Goal: Task Accomplishment & Management: Manage account settings

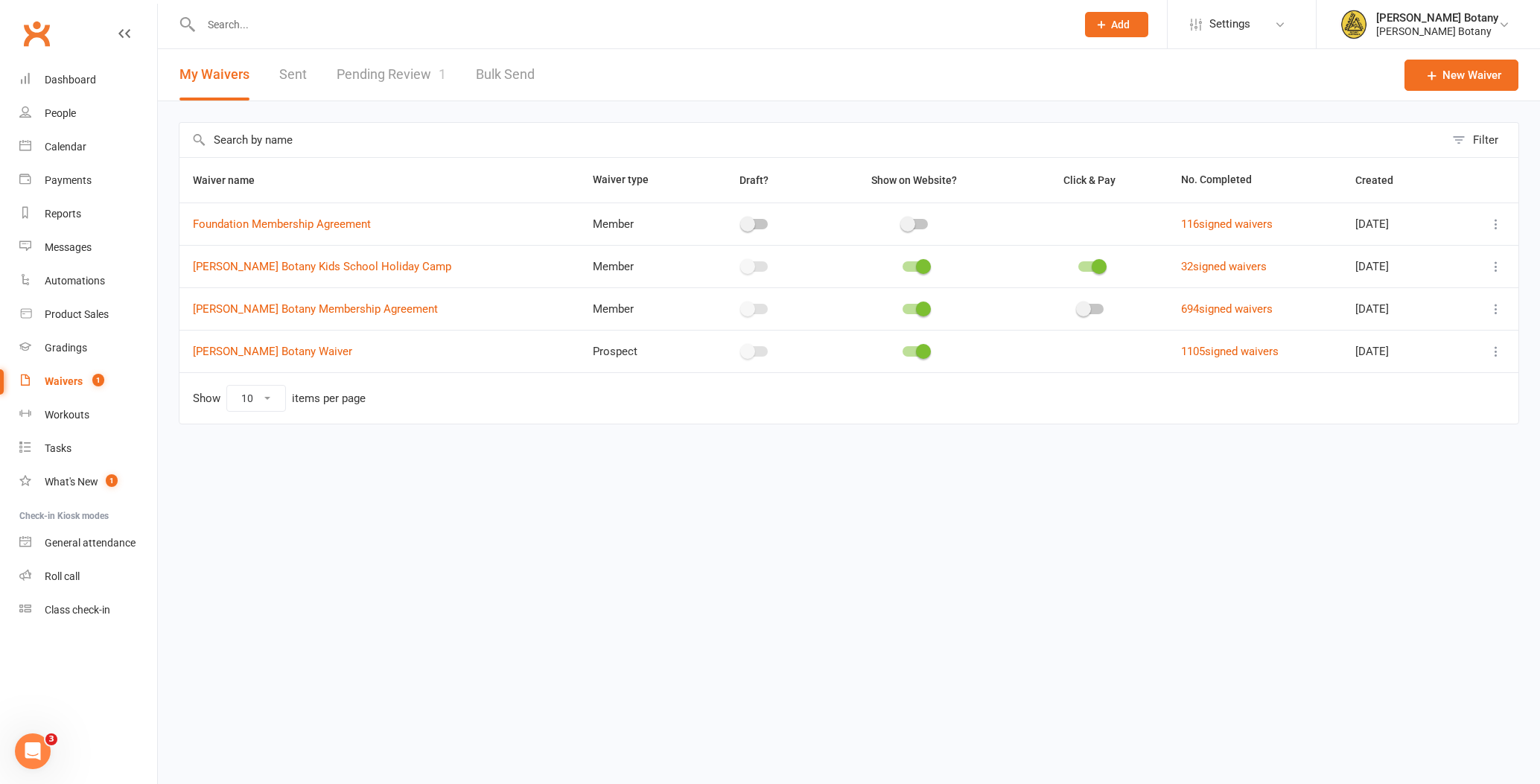
click at [286, 29] on input "text" at bounding box center [631, 24] width 869 height 21
type input "louis"
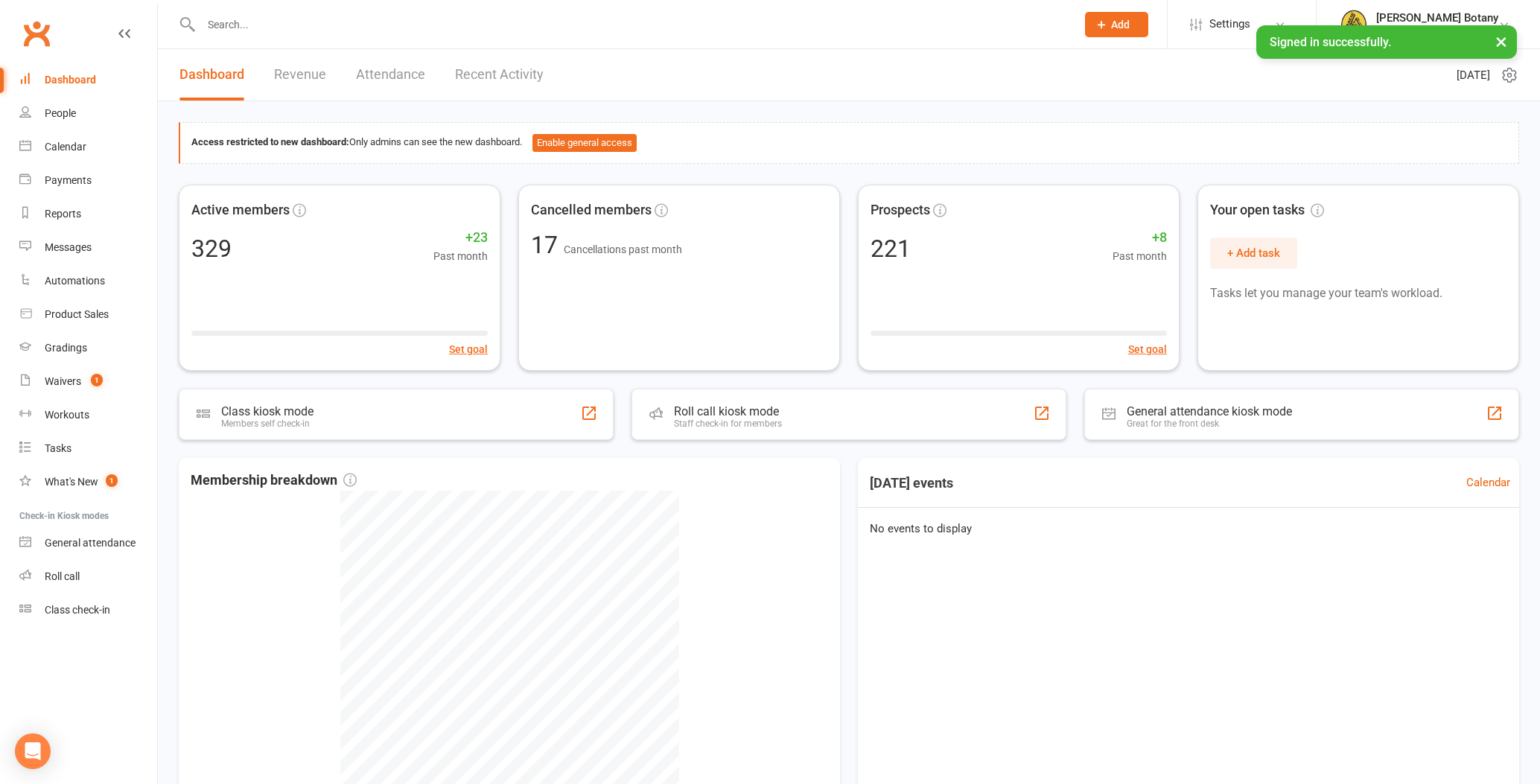
click at [267, 18] on input "text" at bounding box center [631, 24] width 869 height 21
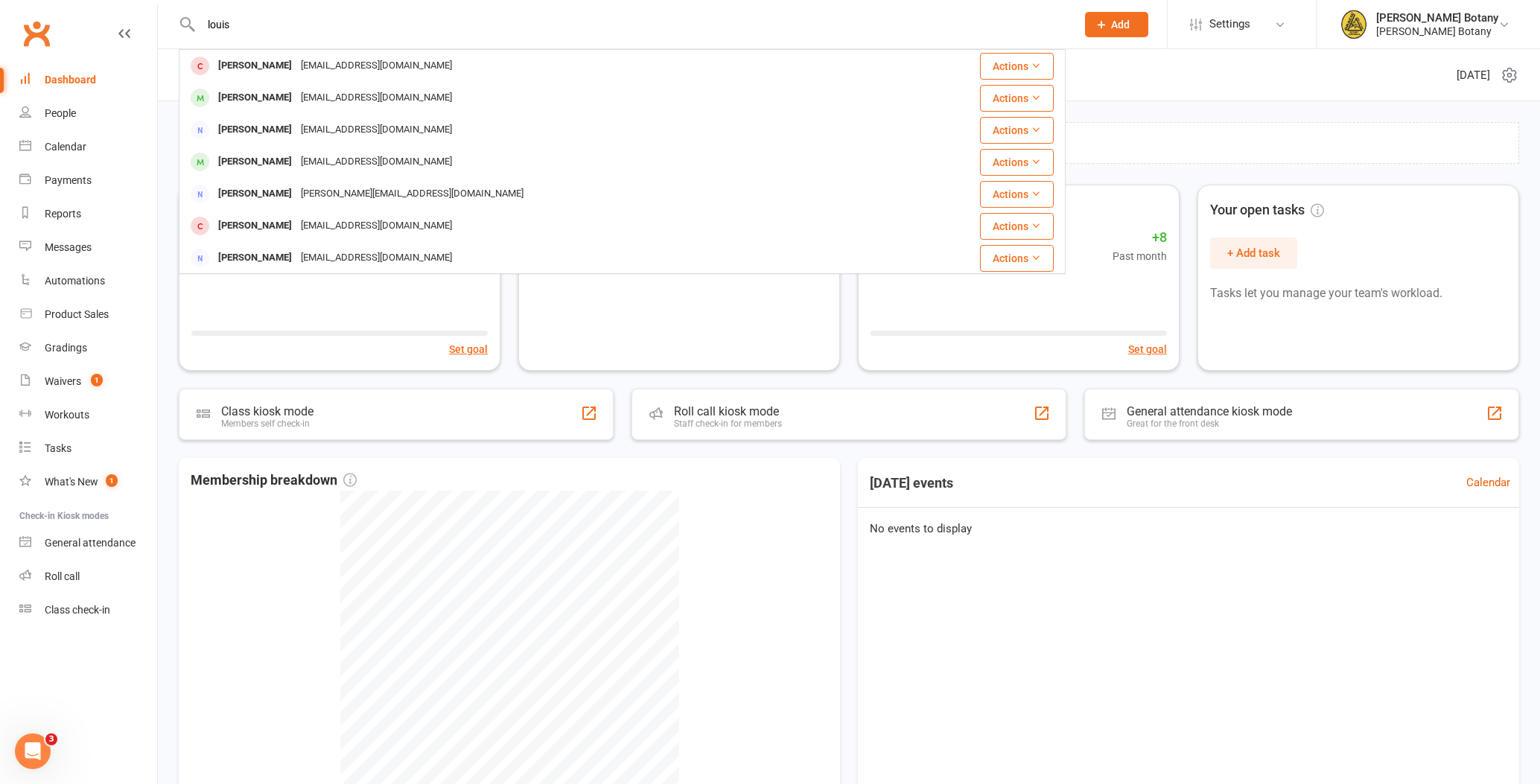
type input "Louis"
drag, startPoint x: 266, startPoint y: 18, endPoint x: 266, endPoint y: 167, distance: 149.0
click at [265, 167] on div "Louis Russell" at bounding box center [255, 162] width 83 height 22
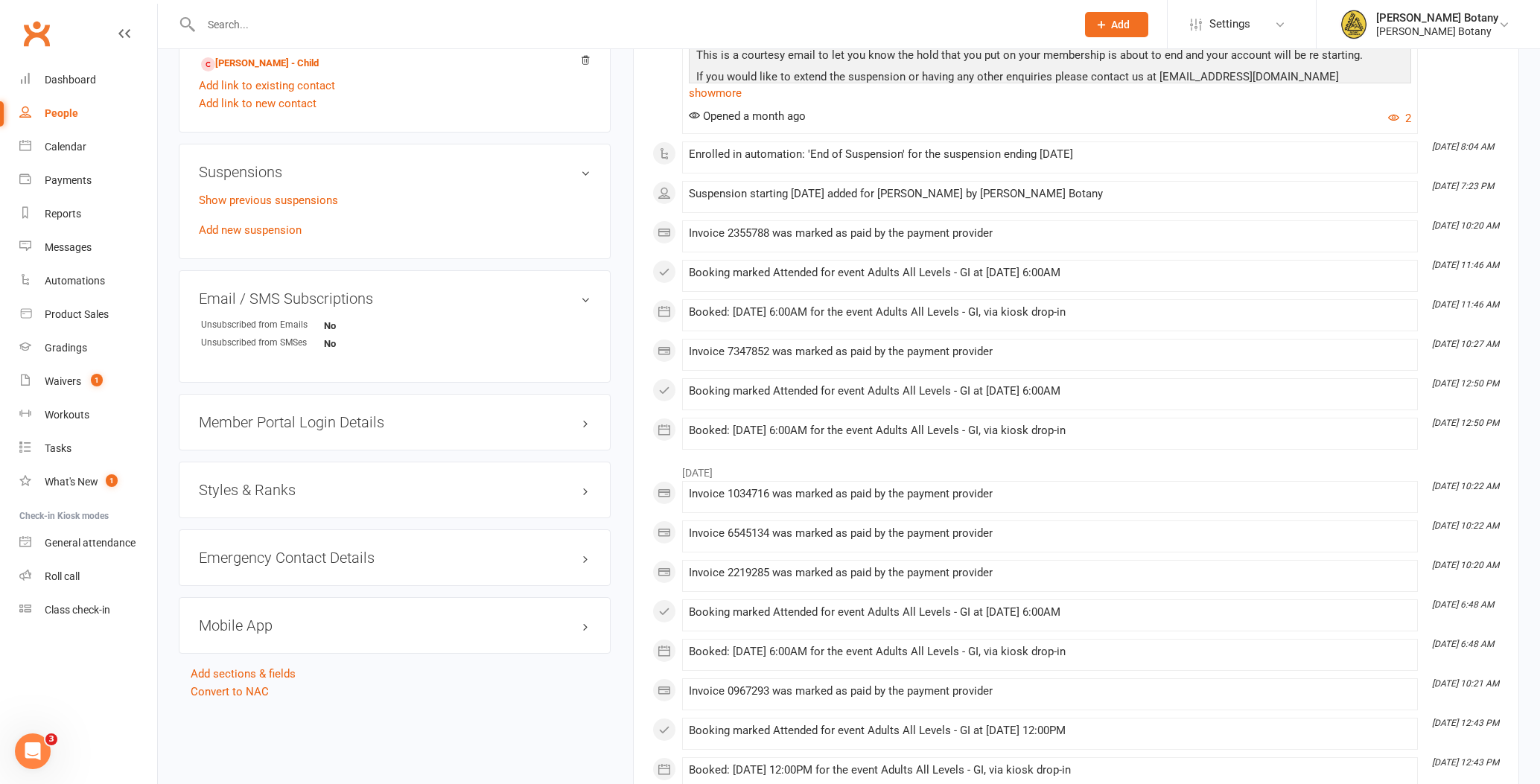
scroll to position [863, 0]
click at [319, 482] on h3 "Styles & Ranks" at bounding box center [394, 490] width 392 height 17
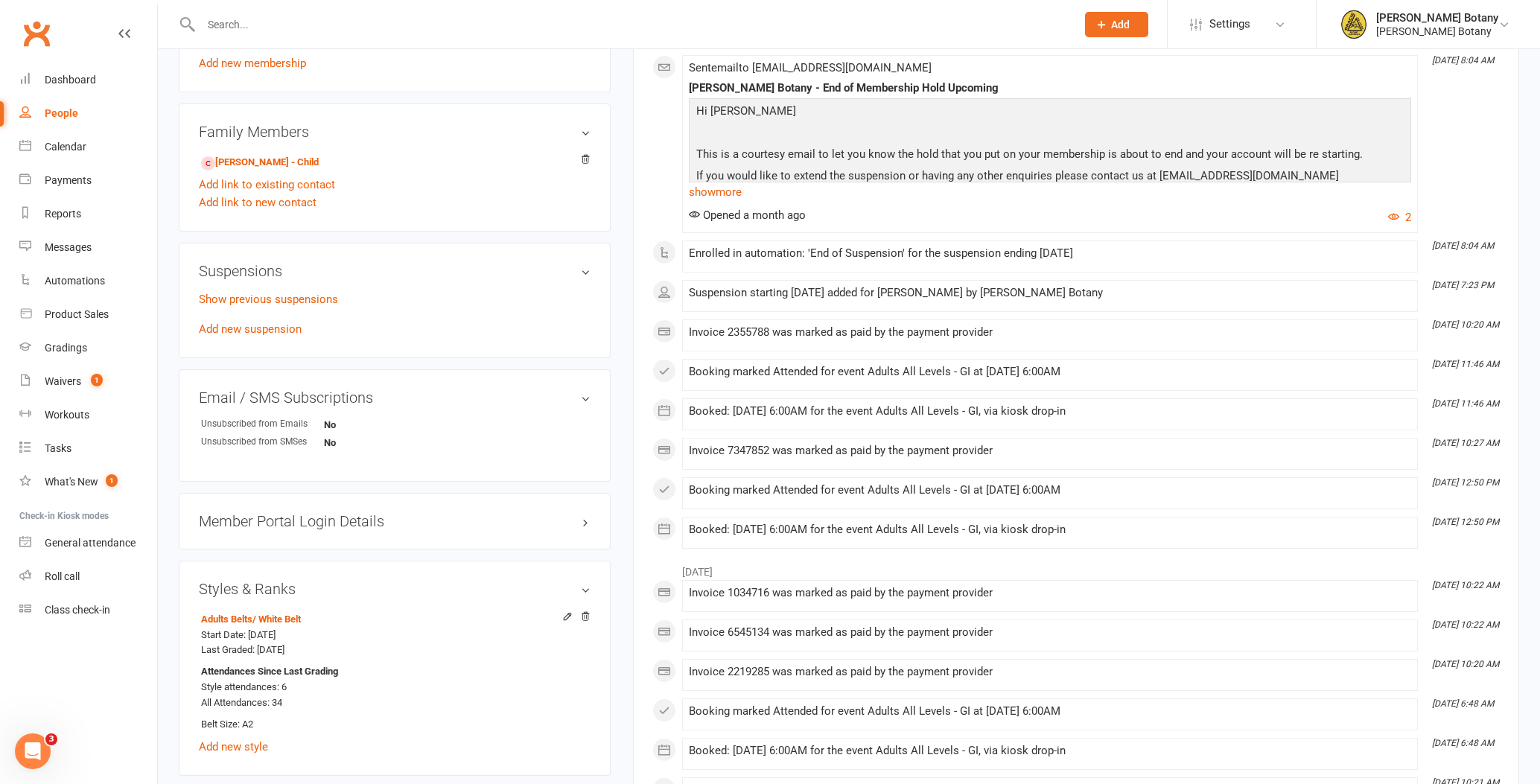
scroll to position [760, 0]
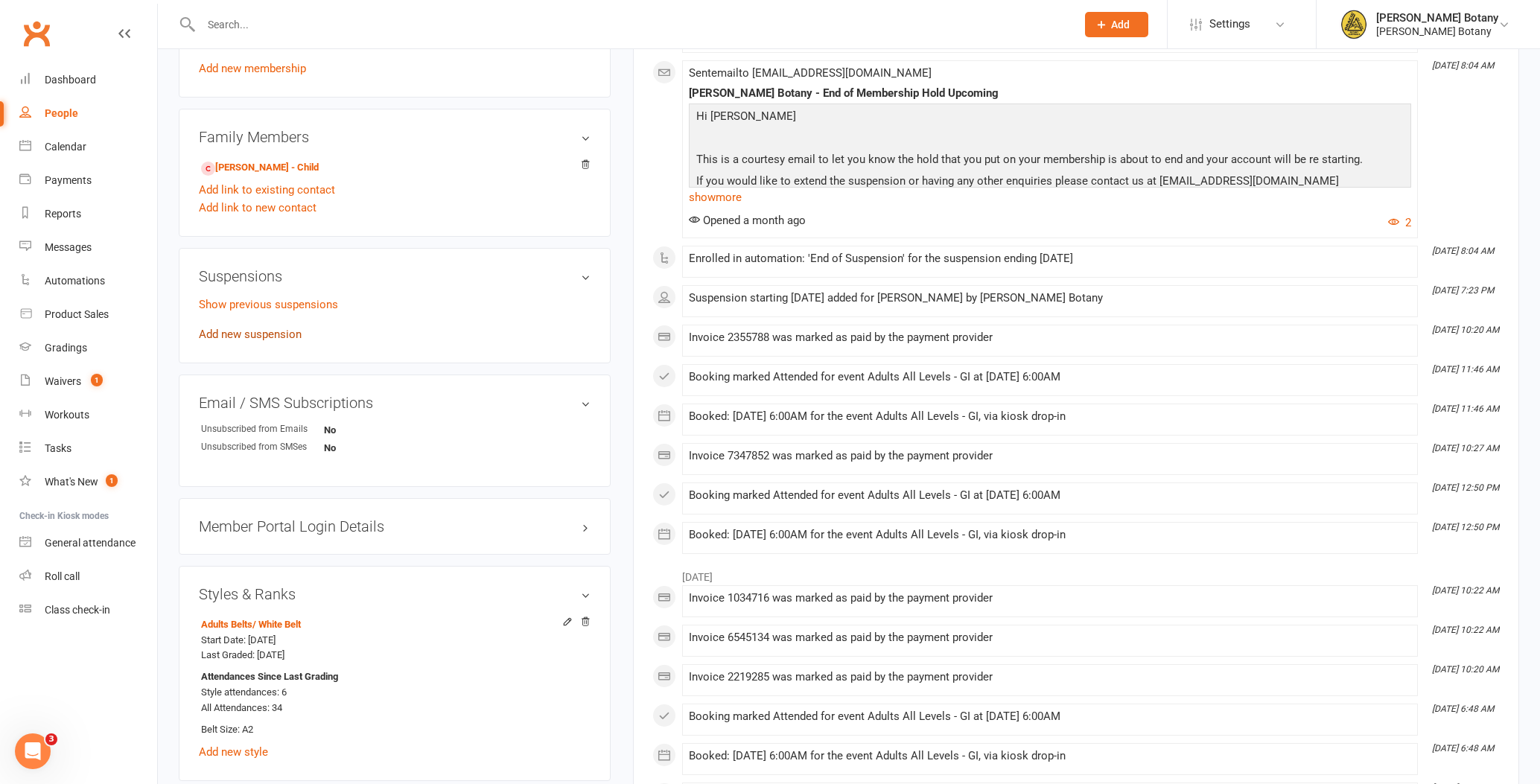
click at [279, 336] on link "Add new suspension" at bounding box center [250, 333] width 103 height 13
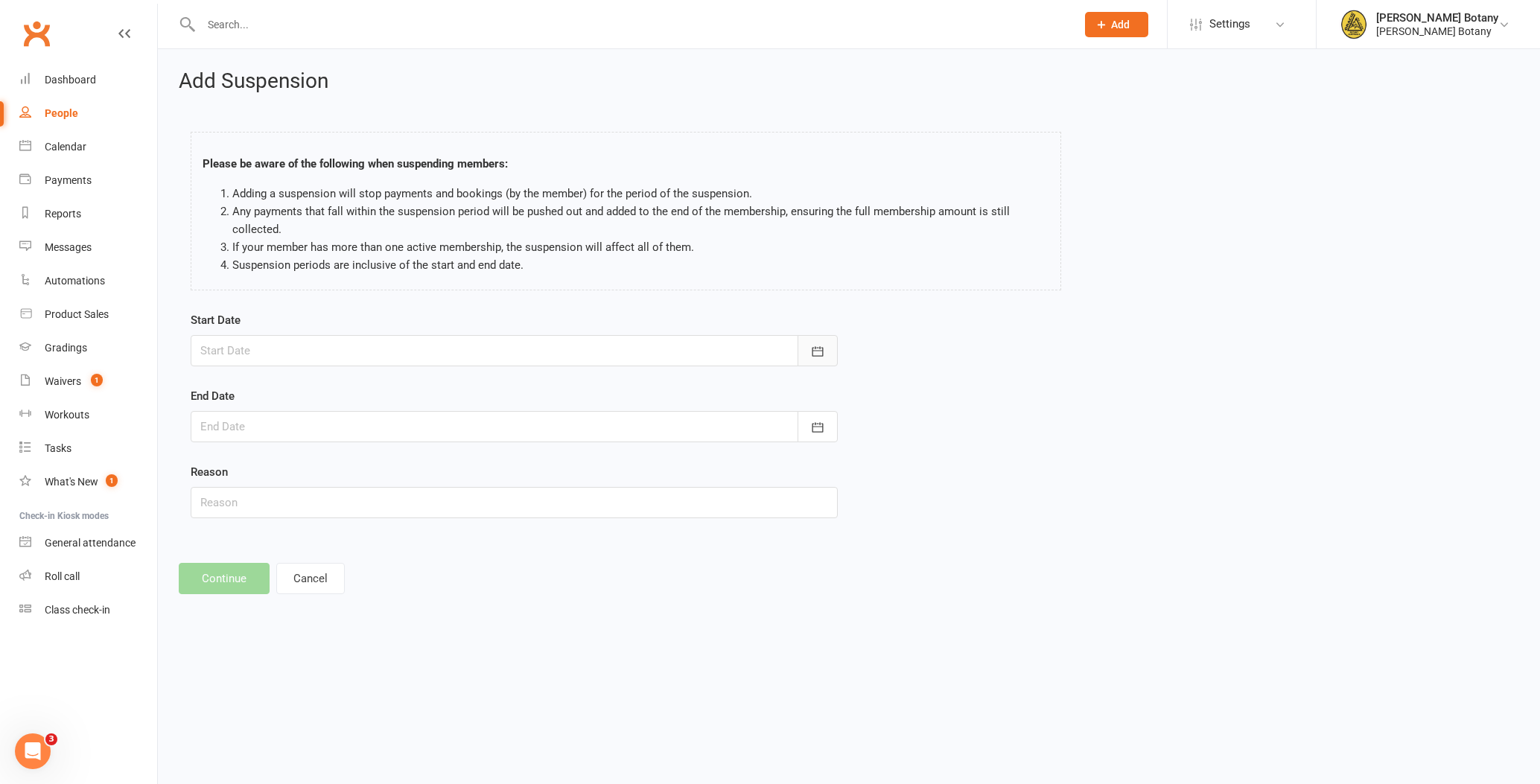
drag, startPoint x: 825, startPoint y: 353, endPoint x: 815, endPoint y: 353, distance: 10.0
click at [824, 353] on button "button" at bounding box center [817, 351] width 40 height 31
click at [282, 528] on span "22" at bounding box center [284, 530] width 12 height 12
type input "22 Sep 2025"
drag, startPoint x: 831, startPoint y: 438, endPoint x: 807, endPoint y: 440, distance: 24.1
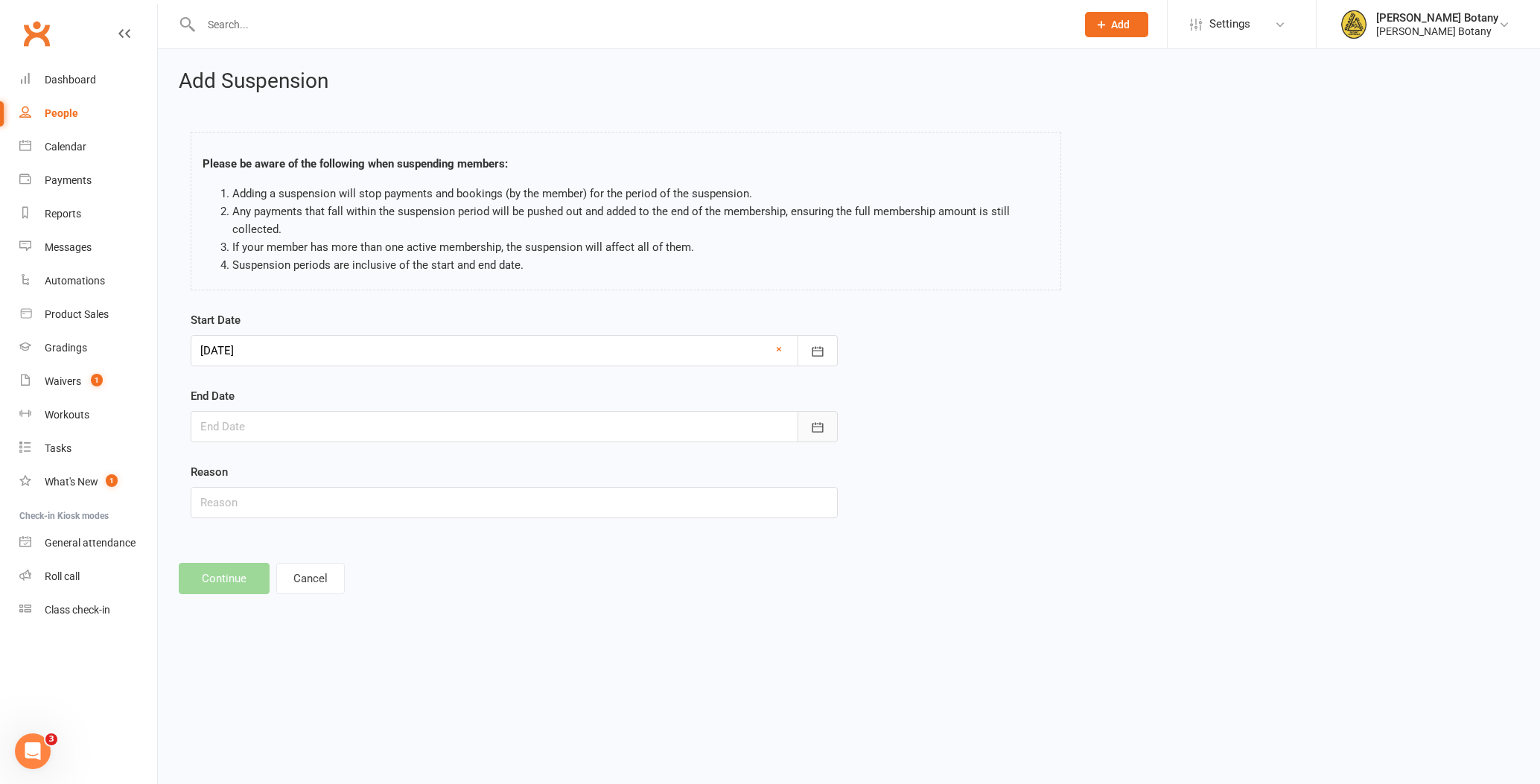
click at [830, 438] on button "button" at bounding box center [817, 426] width 40 height 31
click at [255, 661] on span "05" at bounding box center [251, 663] width 12 height 12
type input "05 Oct 2025"
click at [251, 513] on input "text" at bounding box center [514, 503] width 647 height 31
type input "w"
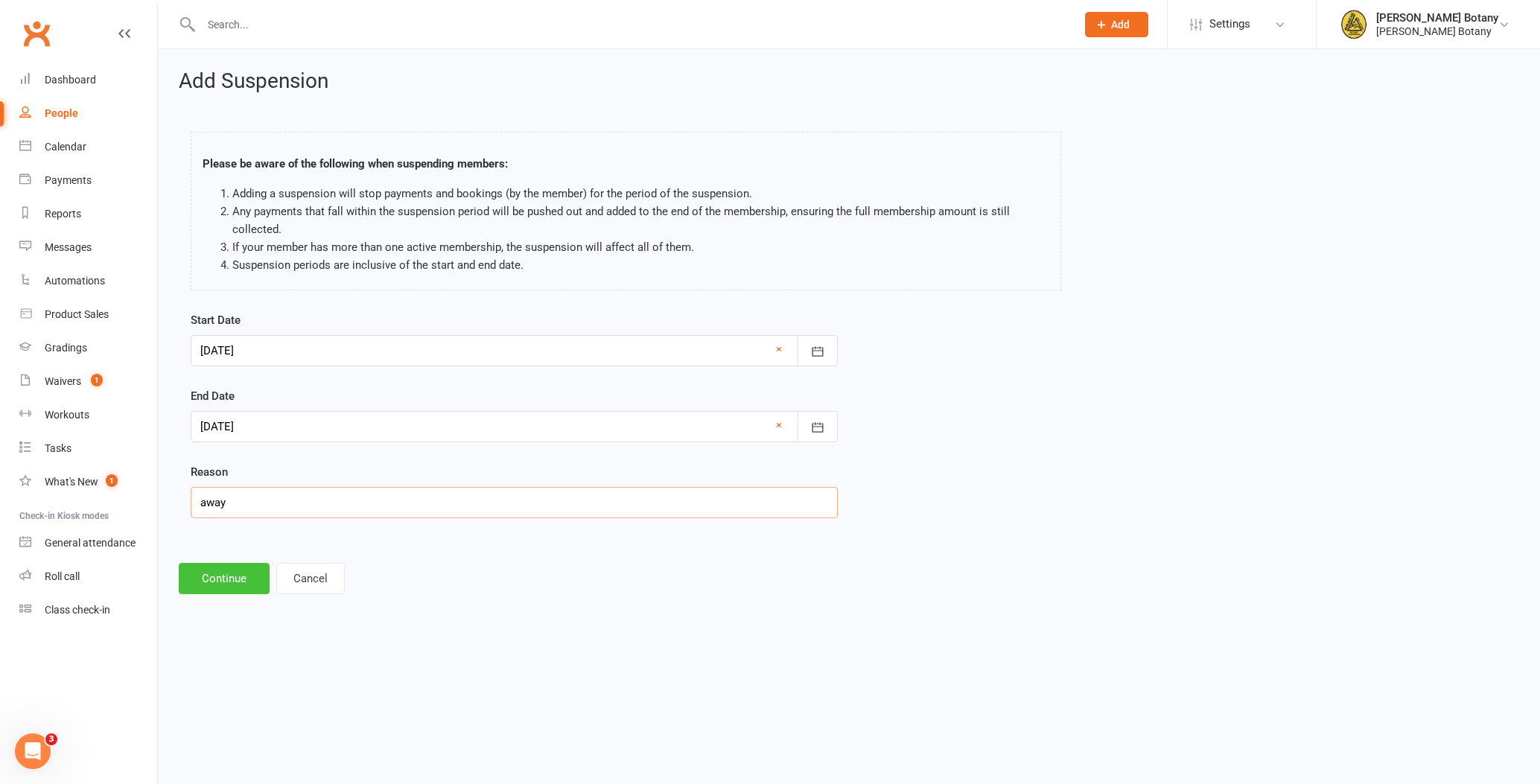
type input "away"
click at [232, 577] on button "Continue" at bounding box center [224, 579] width 91 height 31
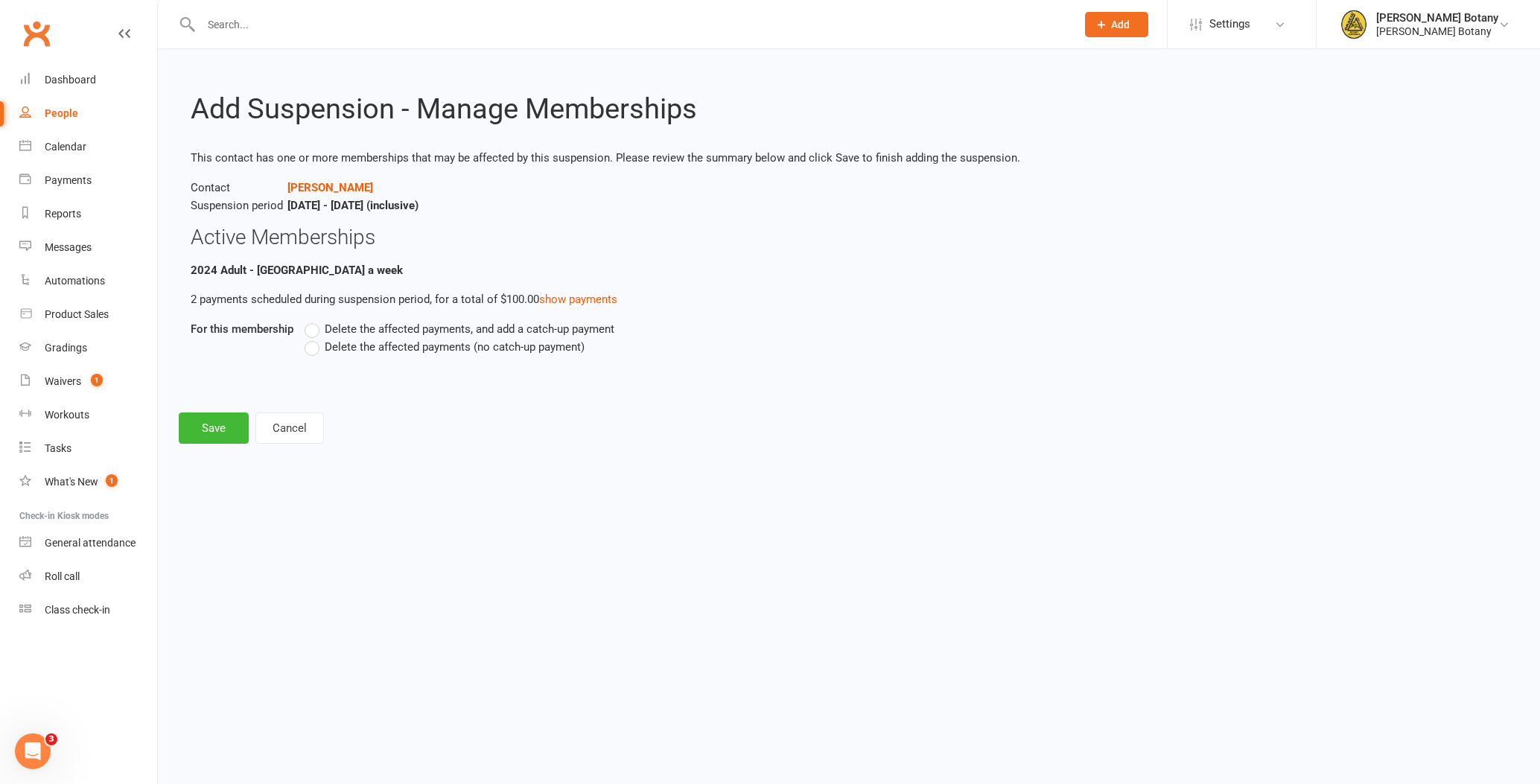
click at [436, 347] on span "Delete the affected payments (no catch-up payment)" at bounding box center [454, 345] width 260 height 16
click at [314, 338] on input "Delete the affected payments (no catch-up payment)" at bounding box center [309, 338] width 10 height 0
click at [216, 429] on button "Save" at bounding box center [213, 428] width 70 height 31
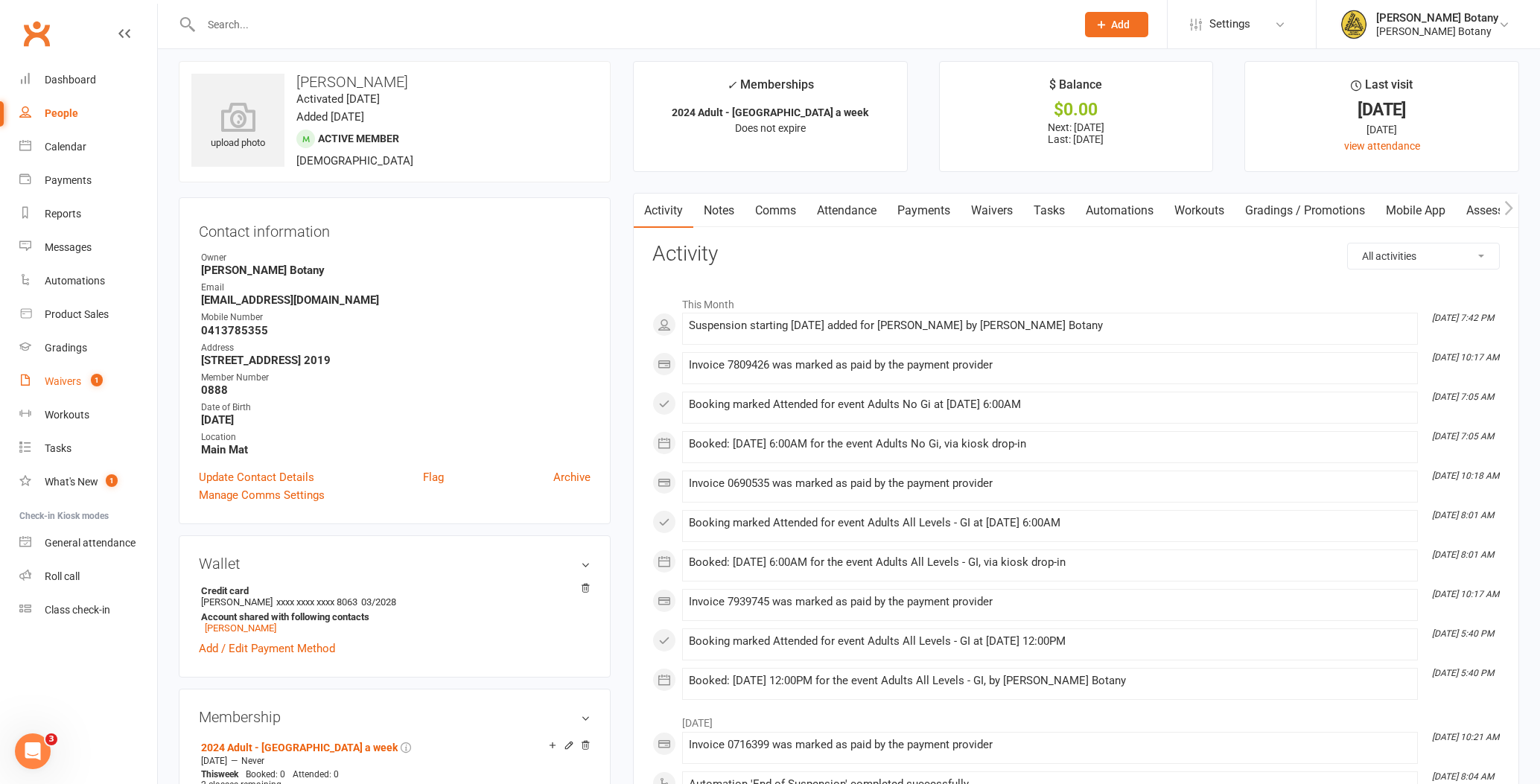
click at [55, 379] on div "Waivers" at bounding box center [63, 381] width 37 height 12
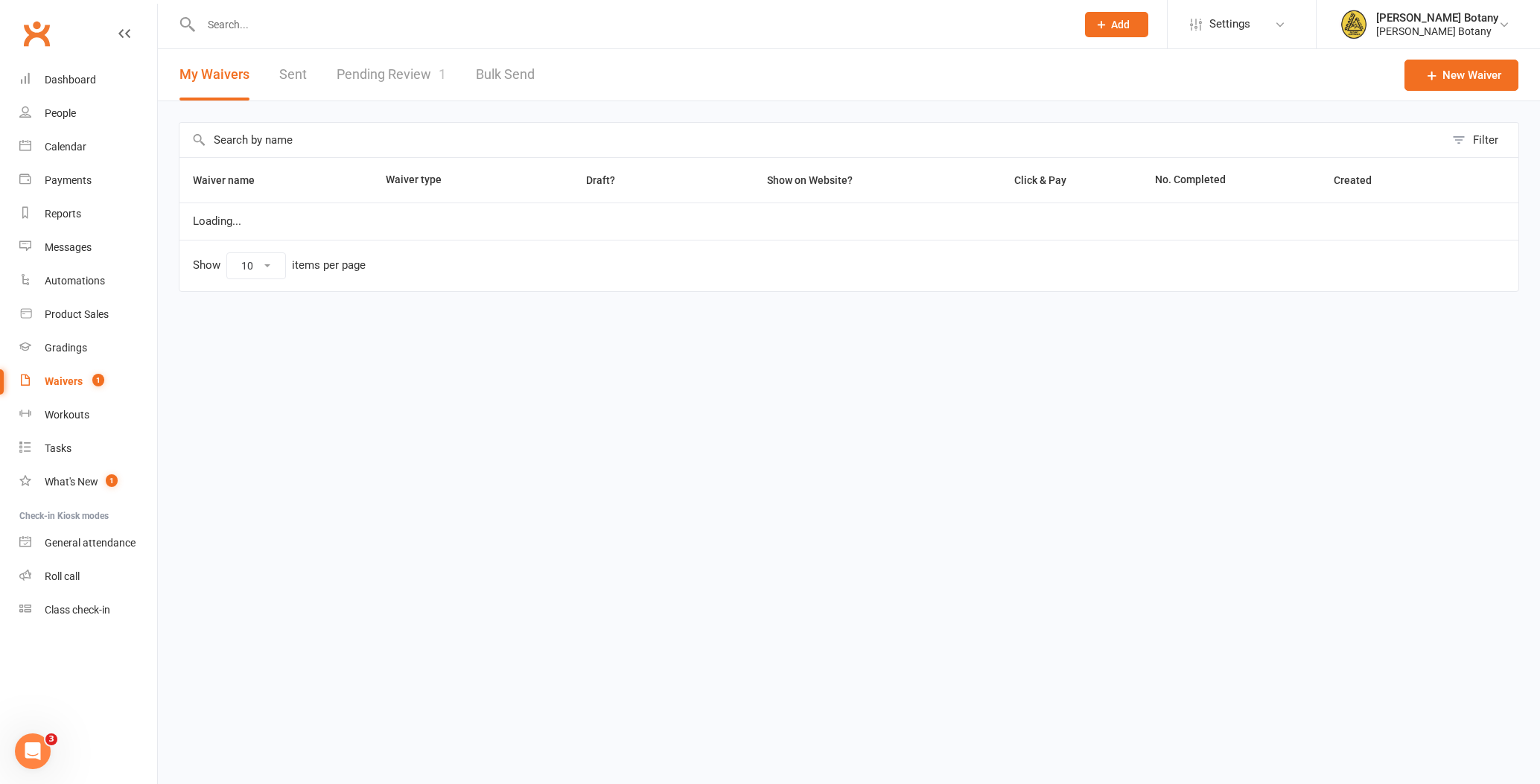
click at [388, 74] on link "Pending Review 1" at bounding box center [392, 74] width 110 height 51
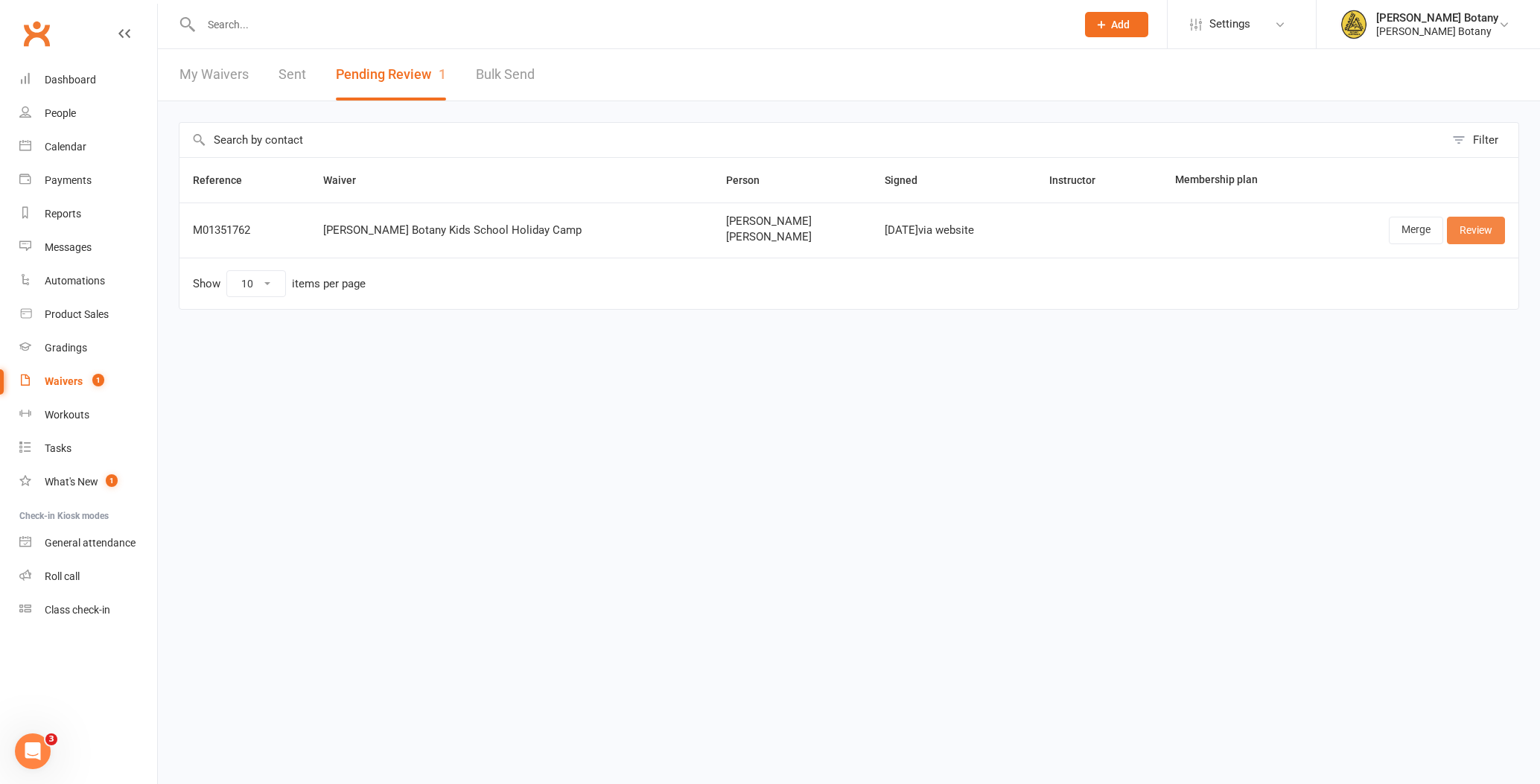
click at [1466, 224] on link "Review" at bounding box center [1476, 230] width 58 height 27
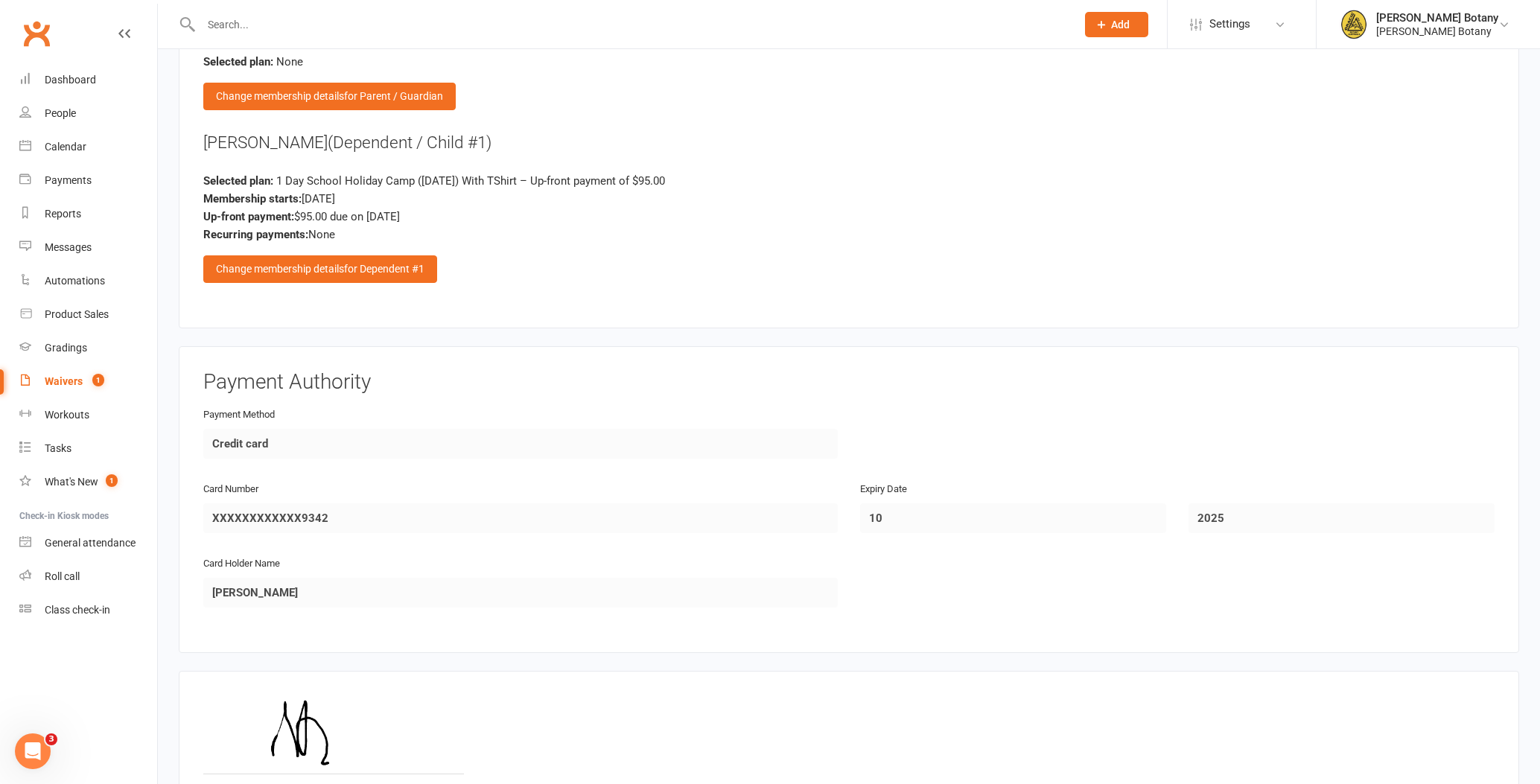
scroll to position [1206, 0]
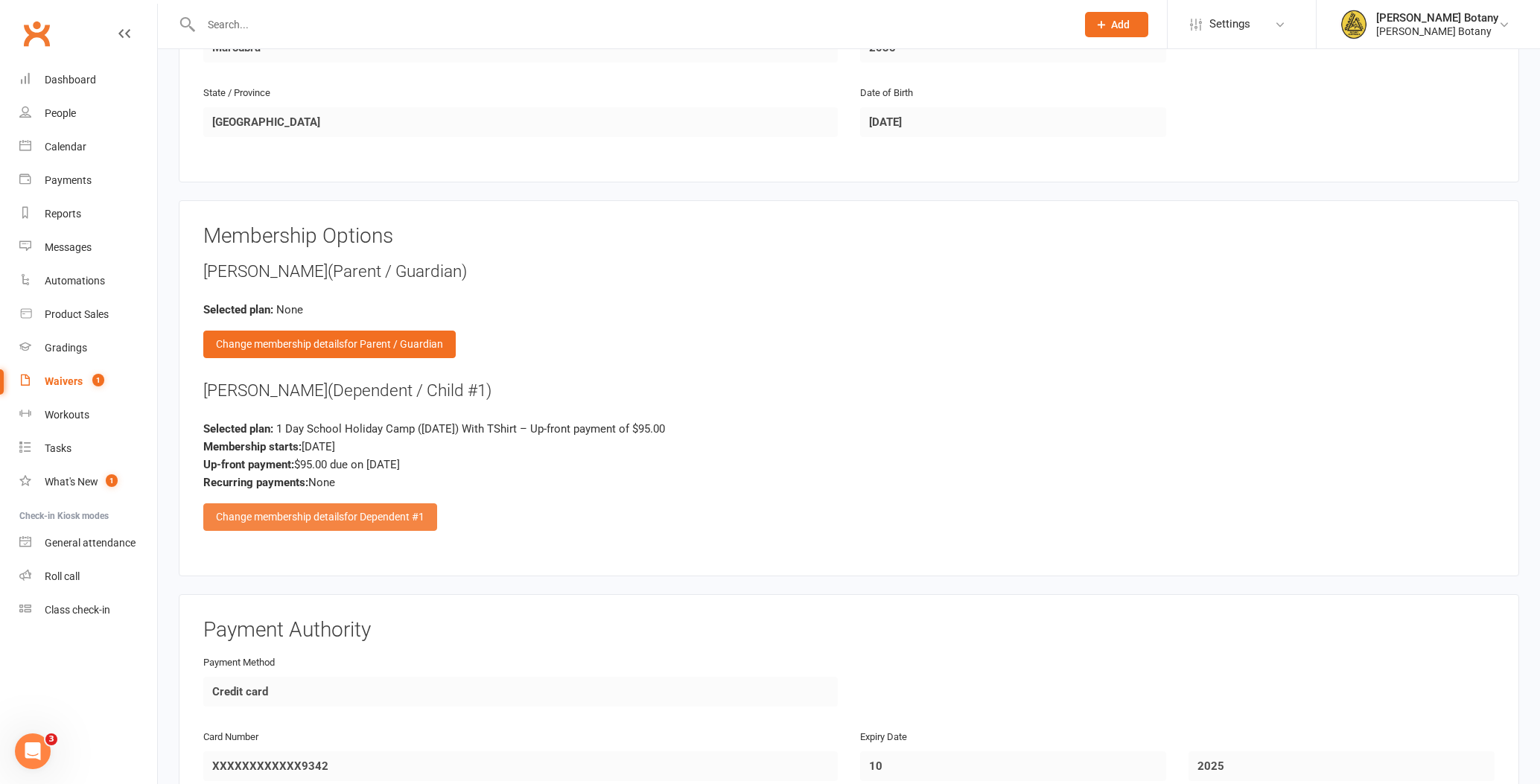
click at [382, 511] on span "for Dependent #1" at bounding box center [384, 517] width 80 height 12
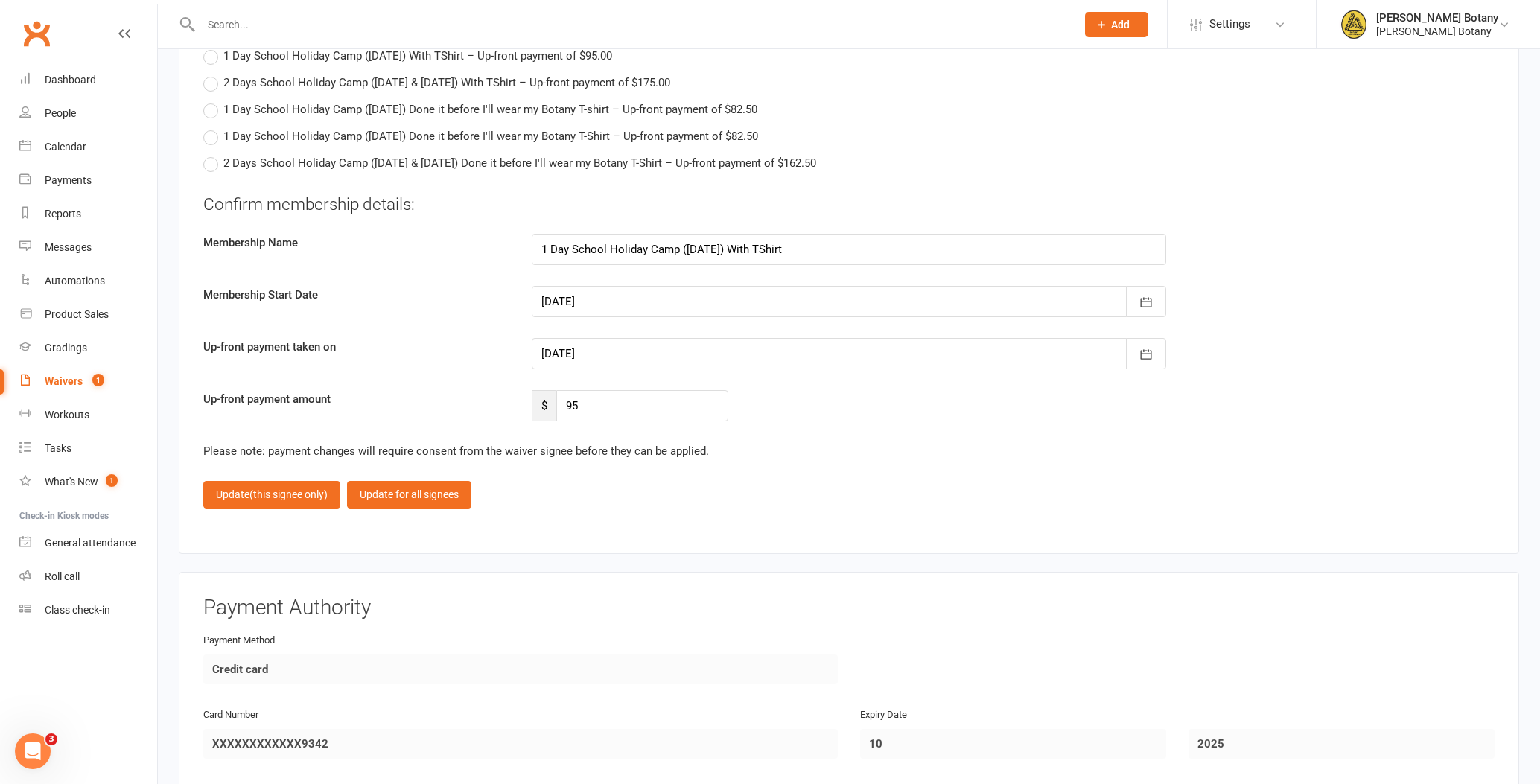
scroll to position [2332, 0]
click at [256, 491] on span "(this signee only)" at bounding box center [289, 493] width 78 height 12
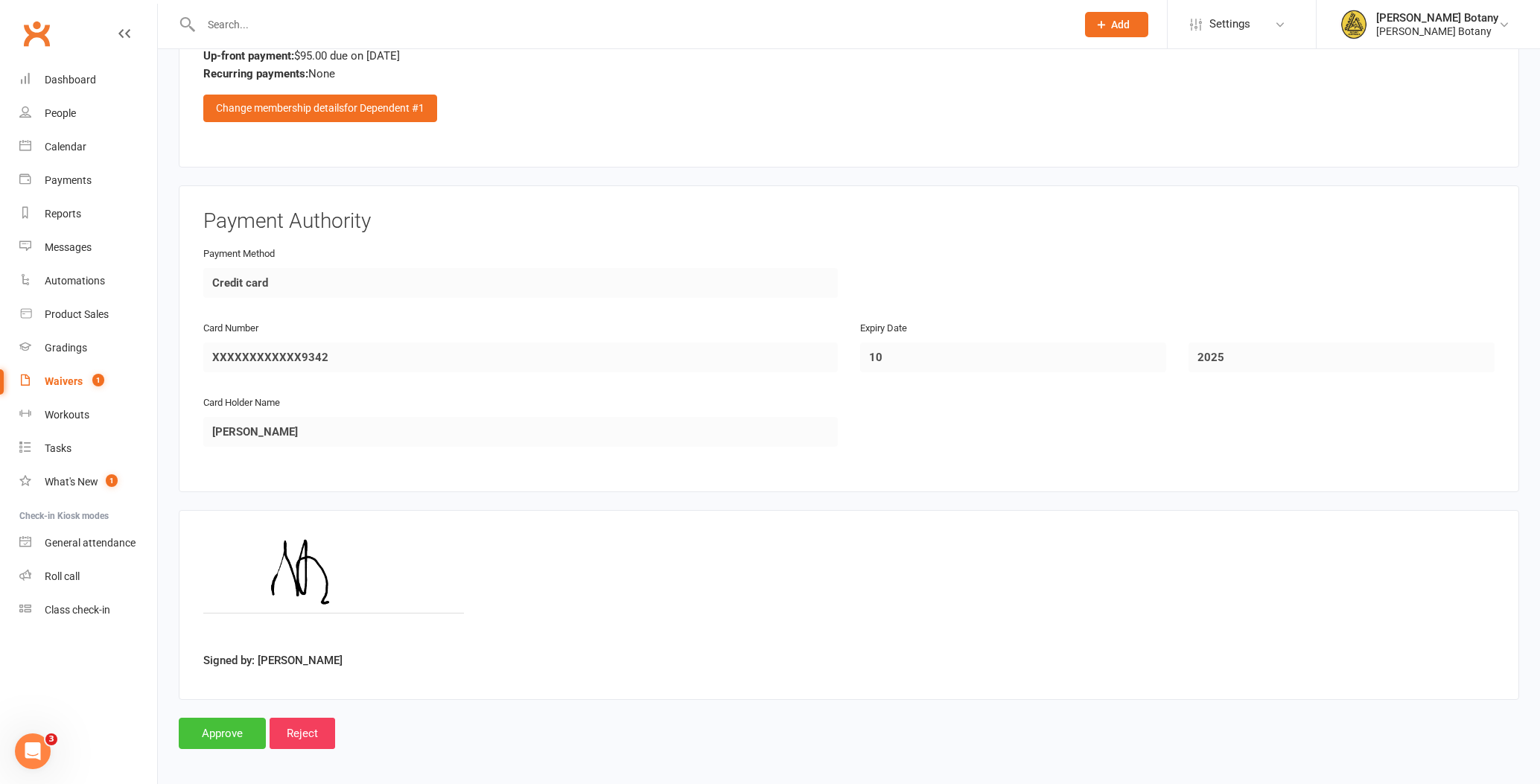
scroll to position [1614, 0]
click at [241, 727] on input "Approve" at bounding box center [222, 734] width 87 height 31
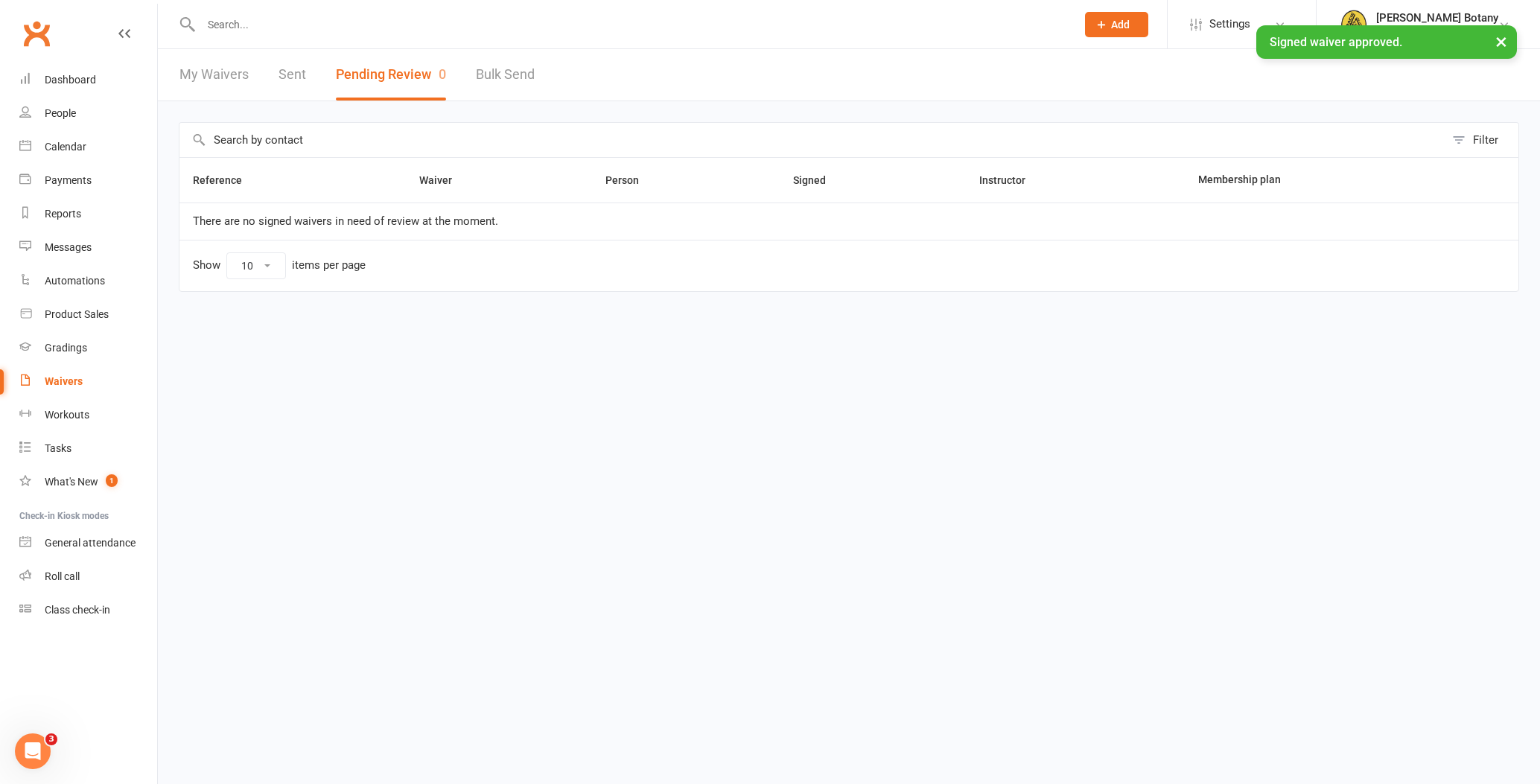
click at [73, 104] on link "People" at bounding box center [88, 113] width 138 height 33
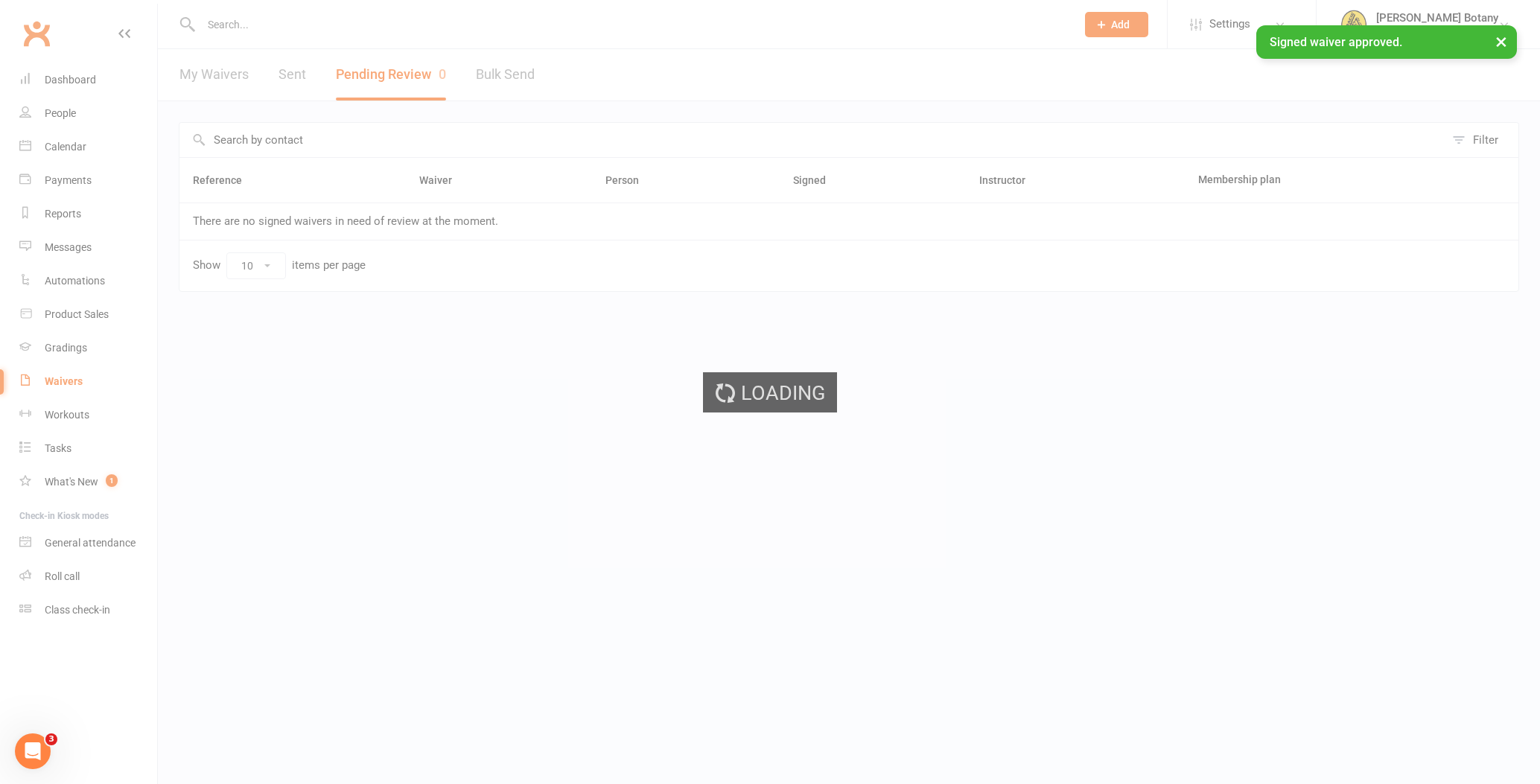
select select "100"
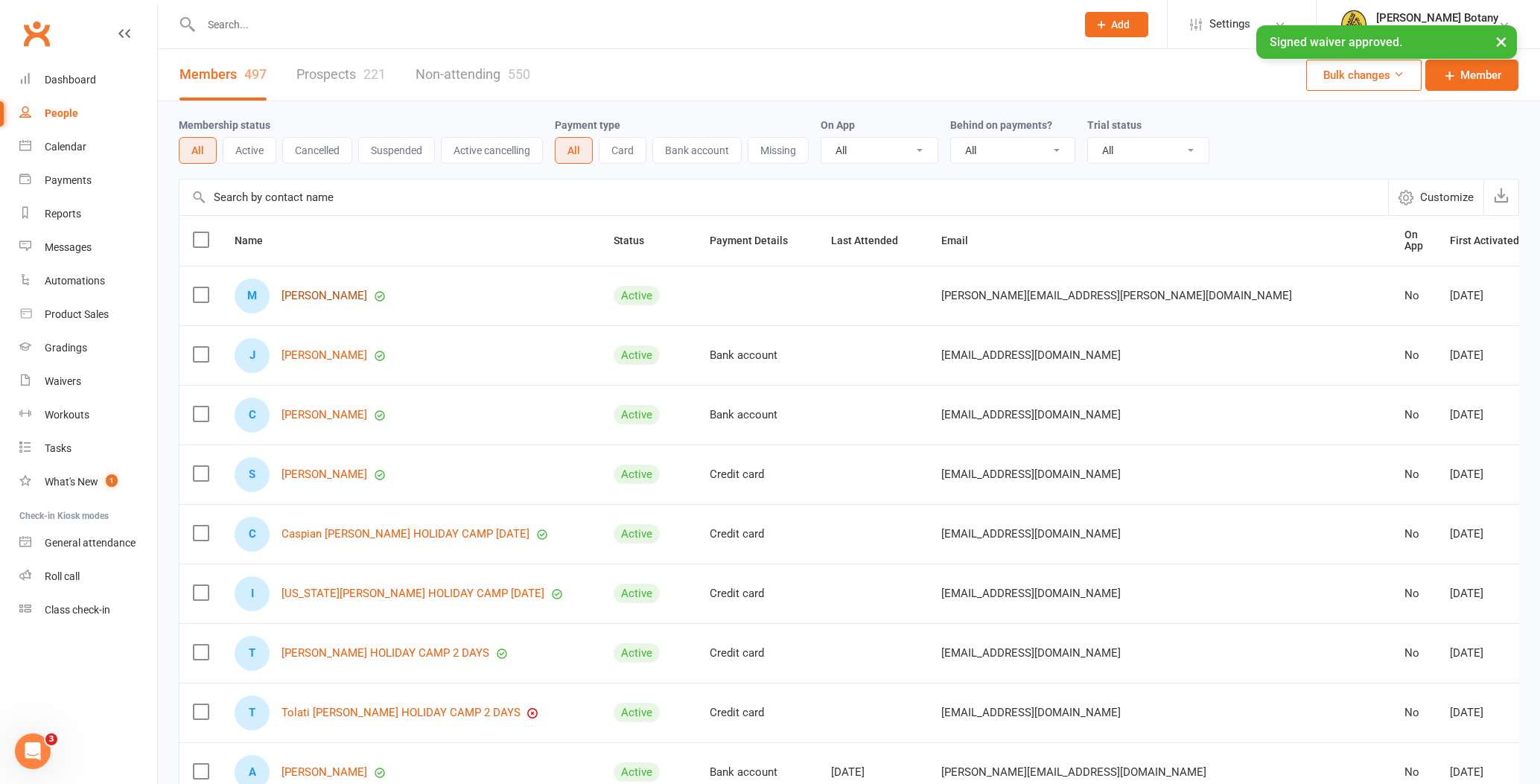
click at [359, 291] on link "Maddison Zammit" at bounding box center [324, 296] width 85 height 13
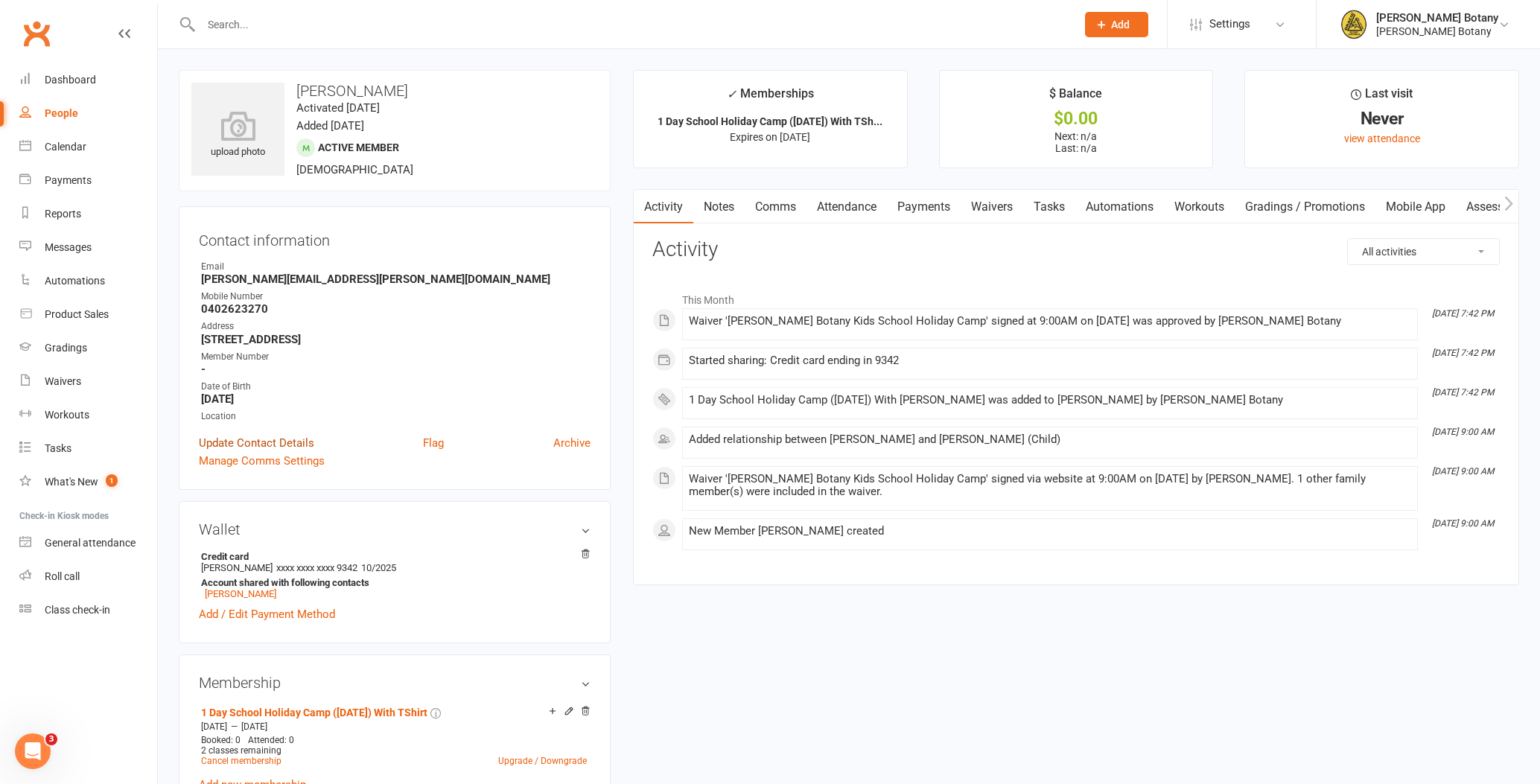
click at [301, 444] on link "Update Contact Details" at bounding box center [256, 443] width 116 height 18
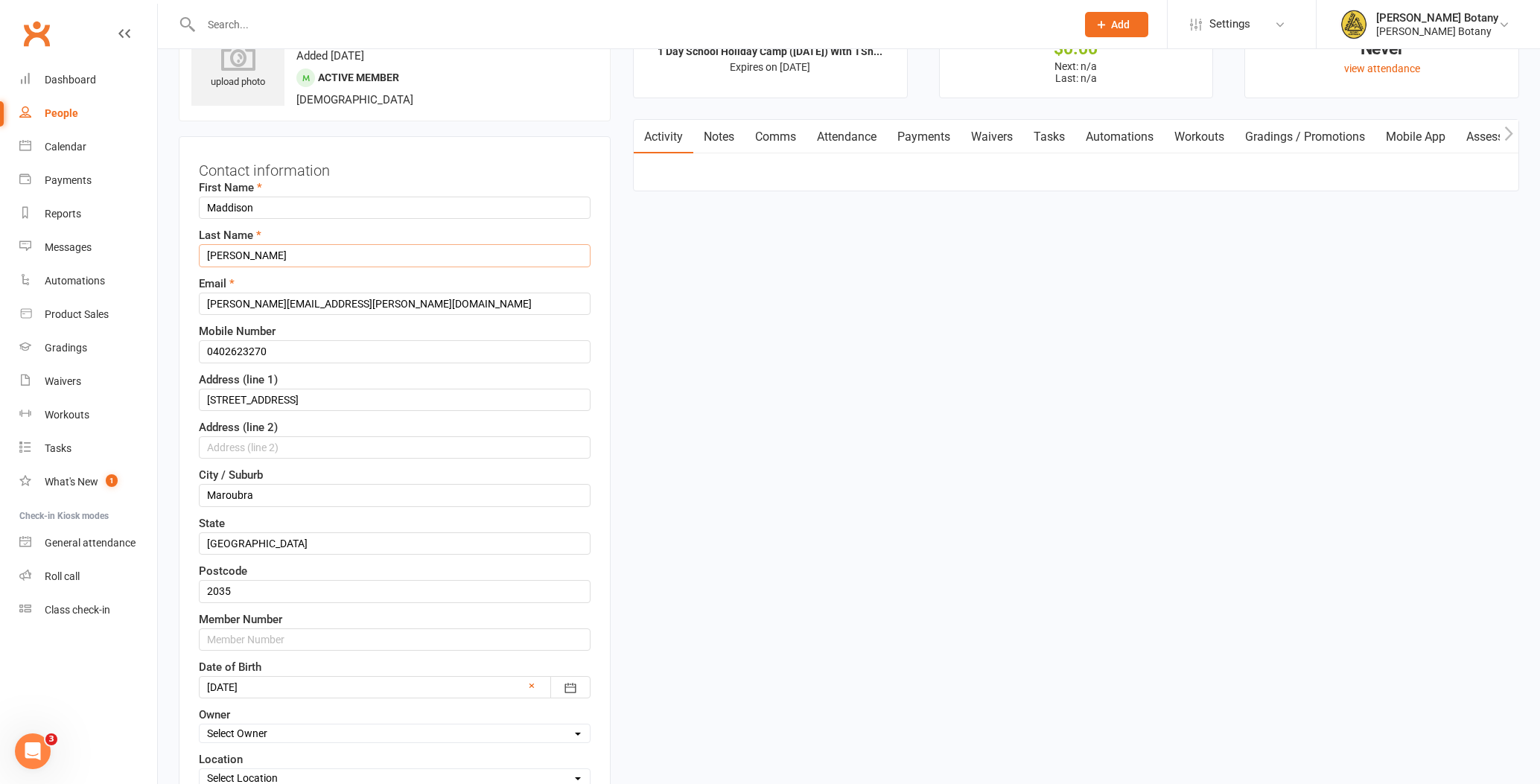
click at [306, 251] on input "Zammit" at bounding box center [394, 256] width 392 height 23
drag, startPoint x: 306, startPoint y: 251, endPoint x: 338, endPoint y: 251, distance: 32.0
click at [326, 252] on input "Zammit HOLIDAY CAMP THURS with T-shirt" at bounding box center [394, 256] width 392 height 23
drag, startPoint x: 360, startPoint y: 254, endPoint x: 369, endPoint y: 251, distance: 9.5
click at [362, 253] on input "Zammit HOLIDAY CAMP THURS with T-shirt" at bounding box center [394, 256] width 392 height 23
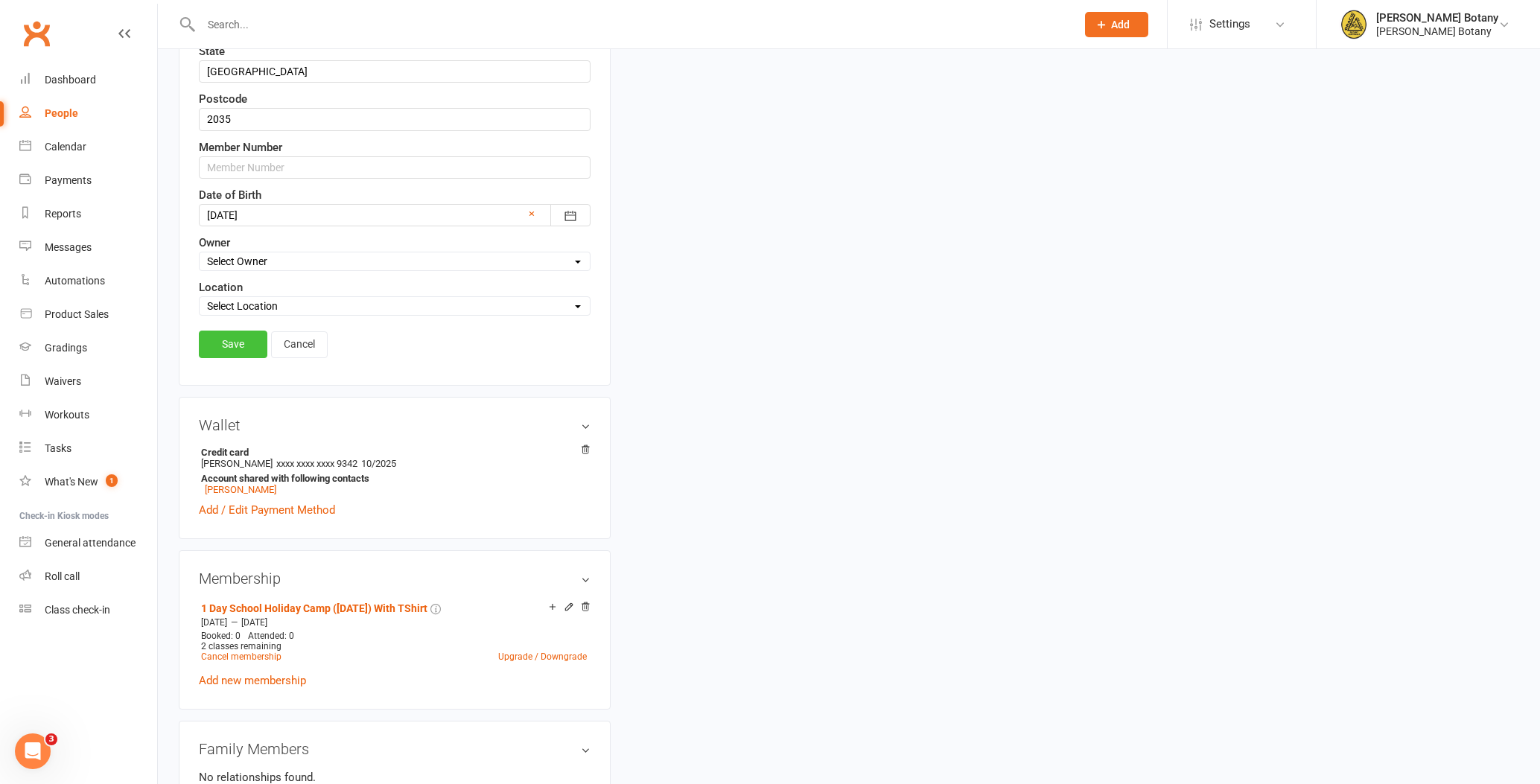
scroll to position [544, 0]
type input "Zammit HOLIDAY CAMP THURS 2 OCT with T-shirt"
click at [245, 341] on link "Save" at bounding box center [232, 341] width 69 height 27
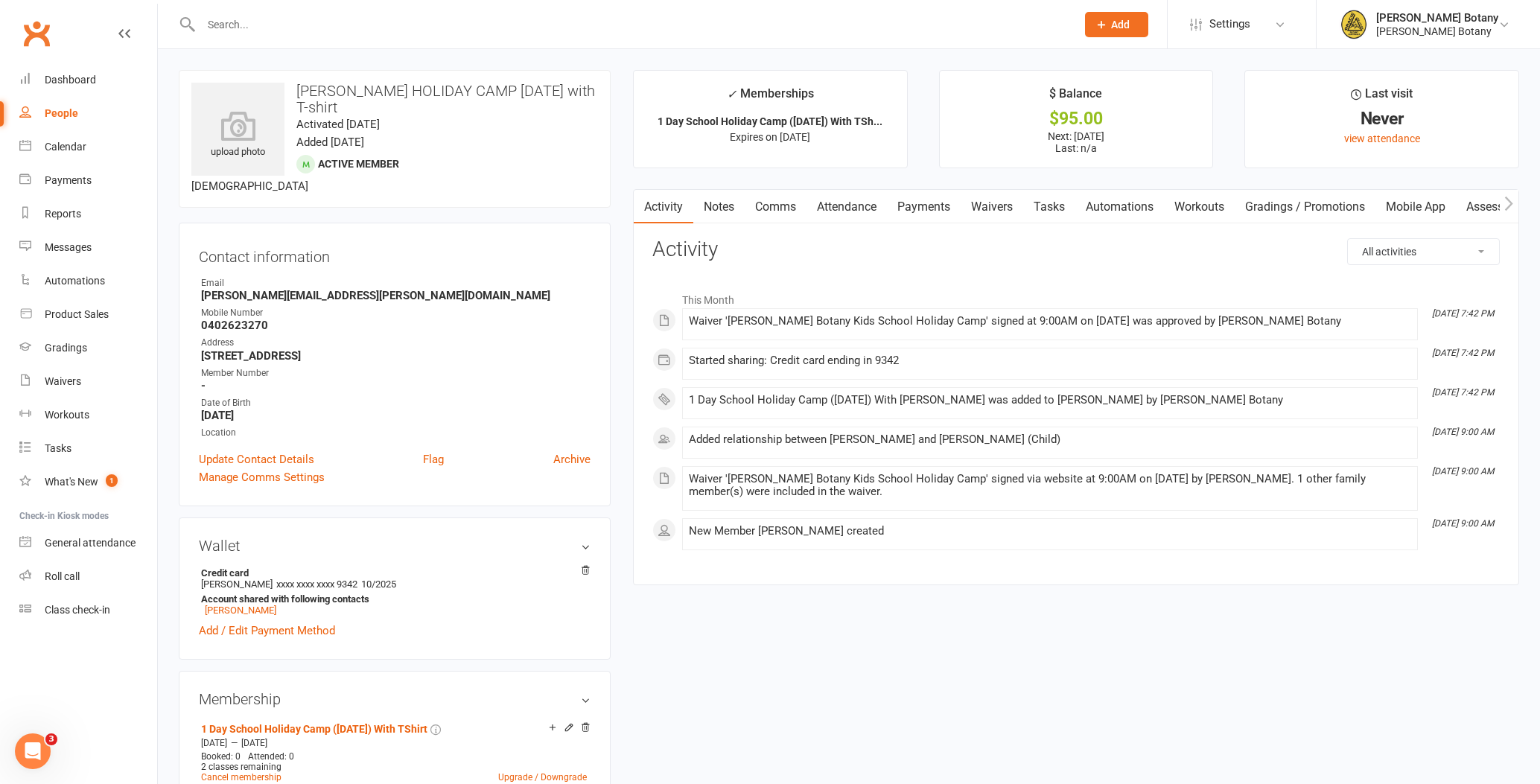
scroll to position [0, 0]
click at [59, 109] on div "People" at bounding box center [61, 113] width 33 height 12
select select "100"
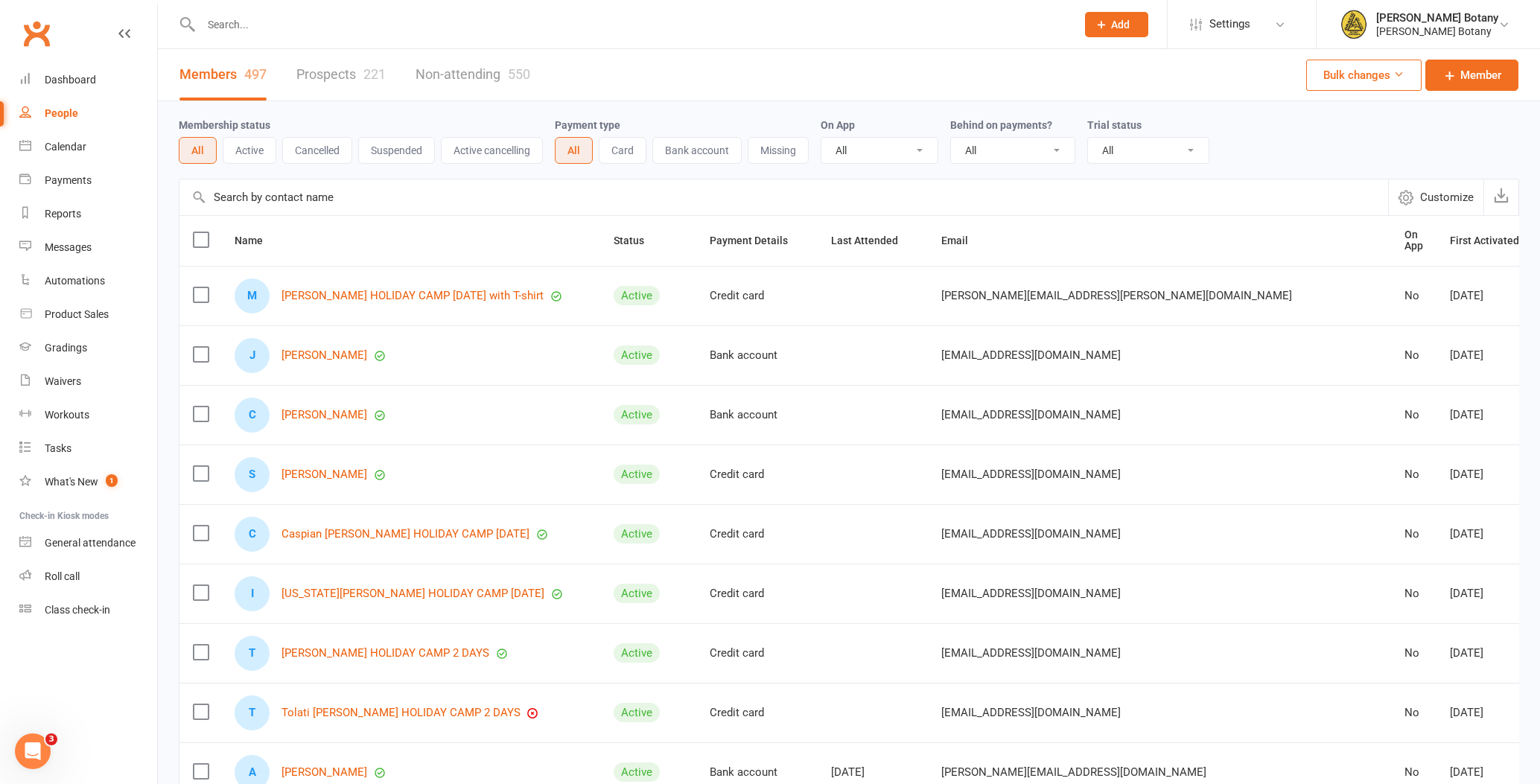
click at [325, 15] on input "text" at bounding box center [631, 24] width 869 height 21
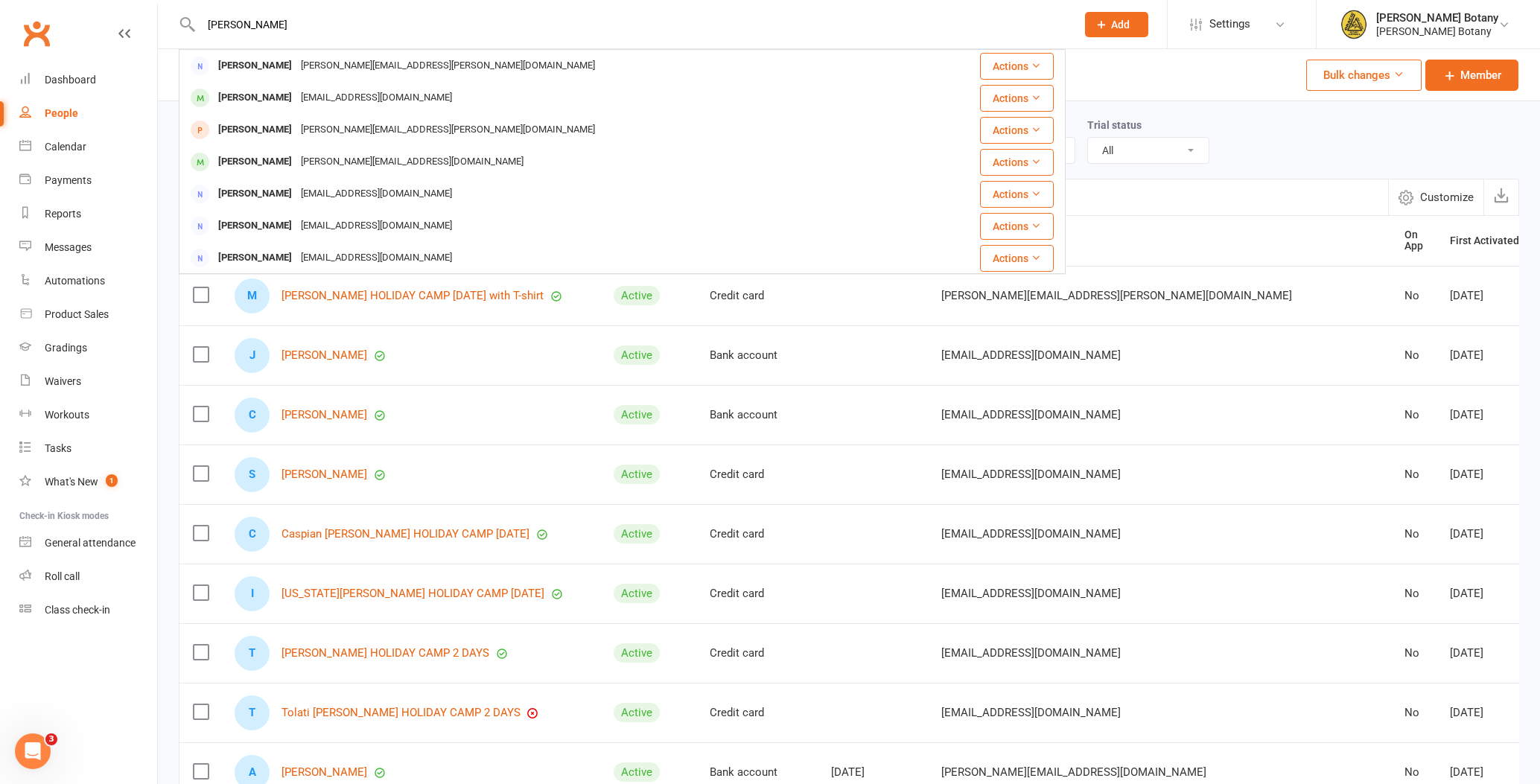
type input "Alexander"
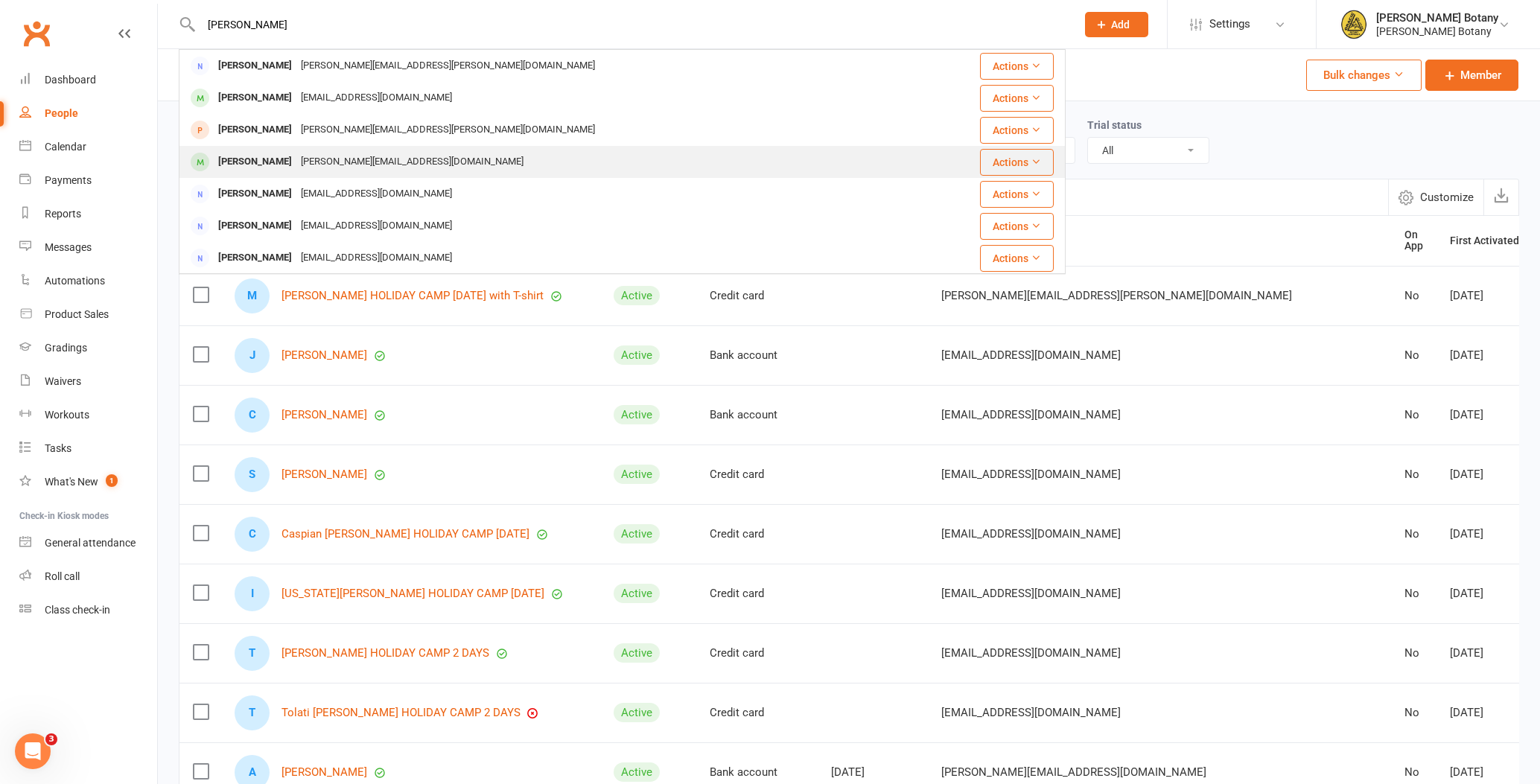
drag, startPoint x: 325, startPoint y: 15, endPoint x: 298, endPoint y: 159, distance: 146.5
click at [297, 159] on div "Alexander Rodrigues" at bounding box center [255, 162] width 83 height 22
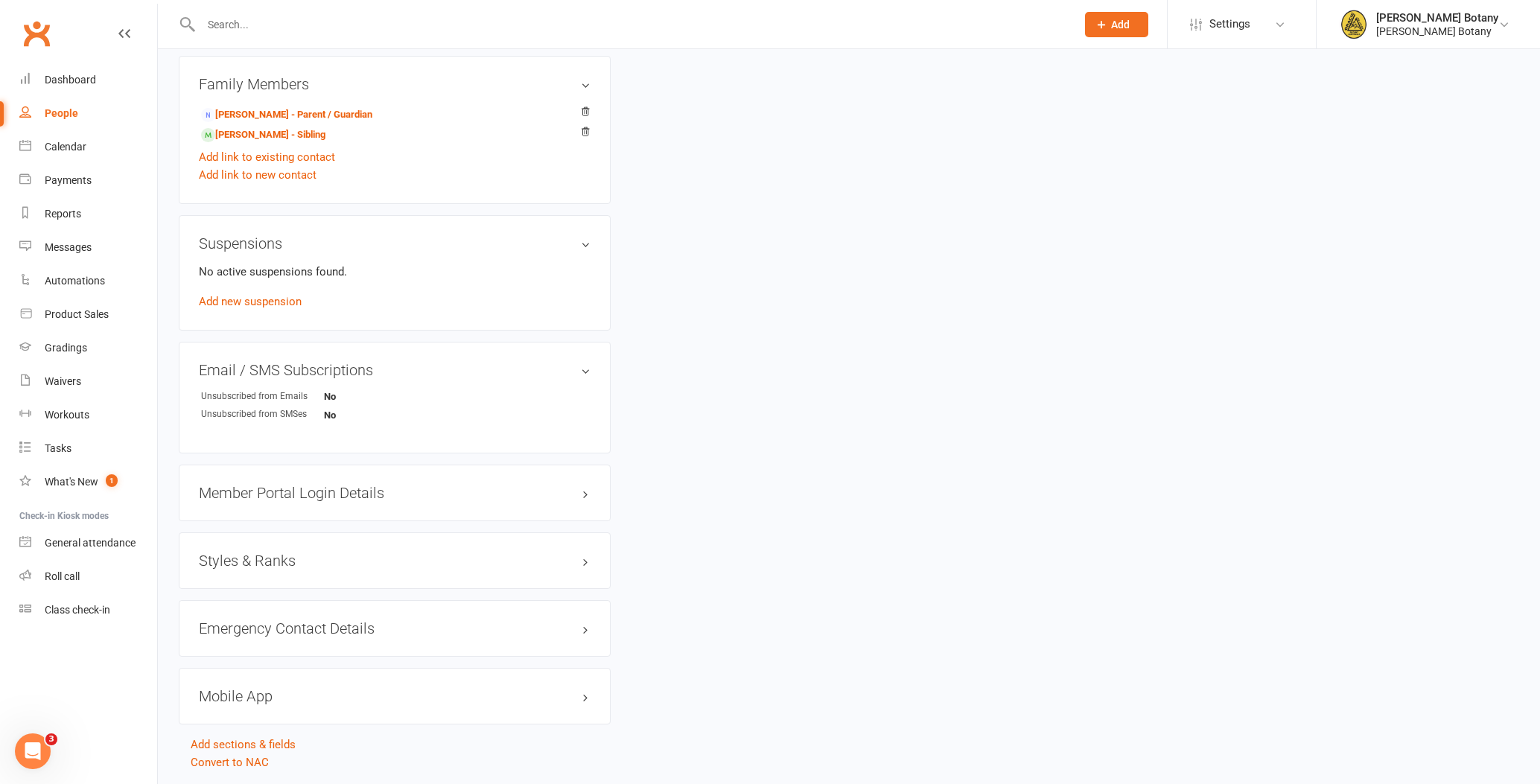
scroll to position [783, 0]
click at [263, 293] on link "Add new suspension" at bounding box center [250, 298] width 103 height 13
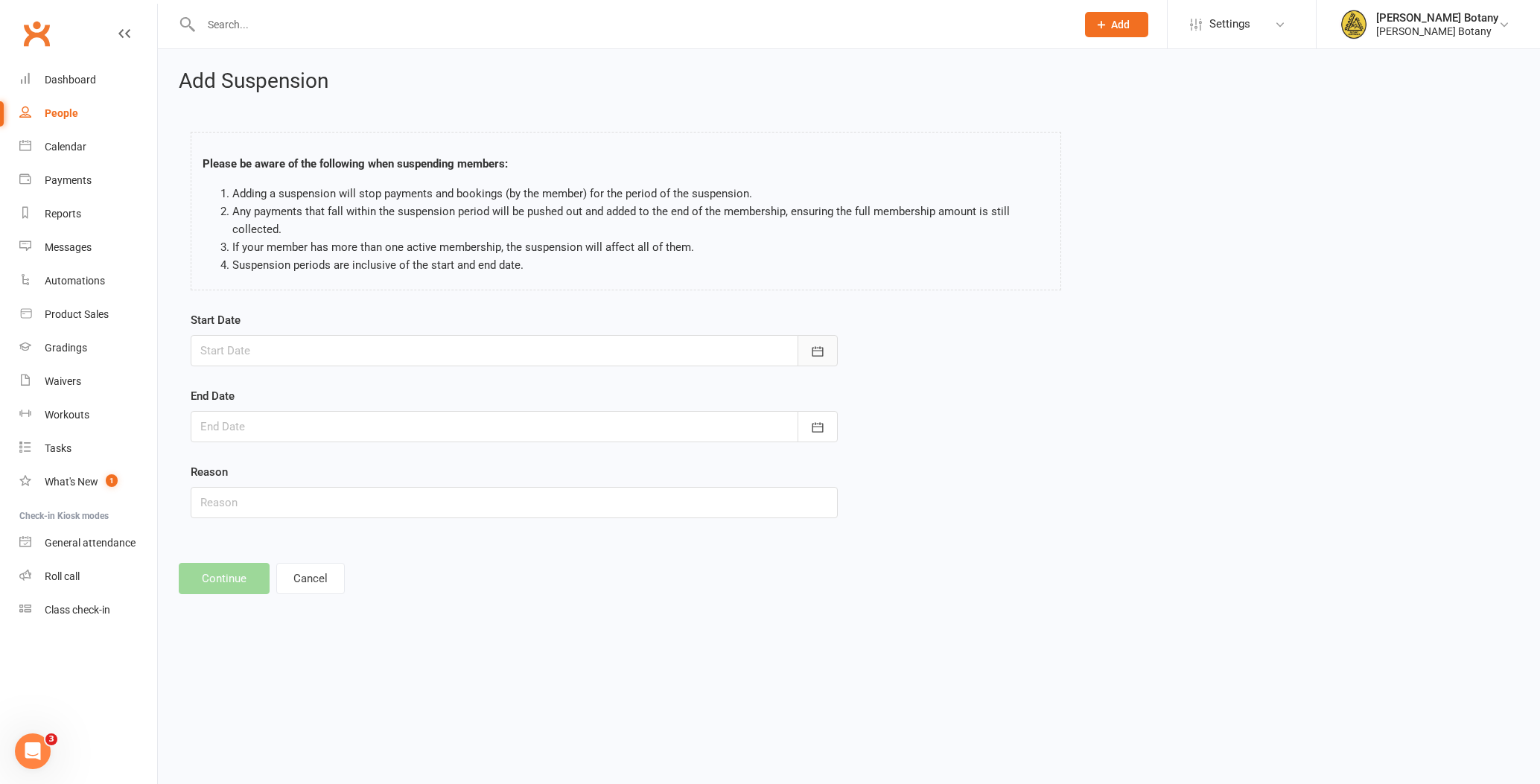
click at [823, 335] on button "button" at bounding box center [817, 351] width 40 height 31
click at [318, 499] on span "16" at bounding box center [317, 502] width 12 height 12
type input "16 Sep 2025"
click at [821, 416] on button "button" at bounding box center [817, 426] width 40 height 31
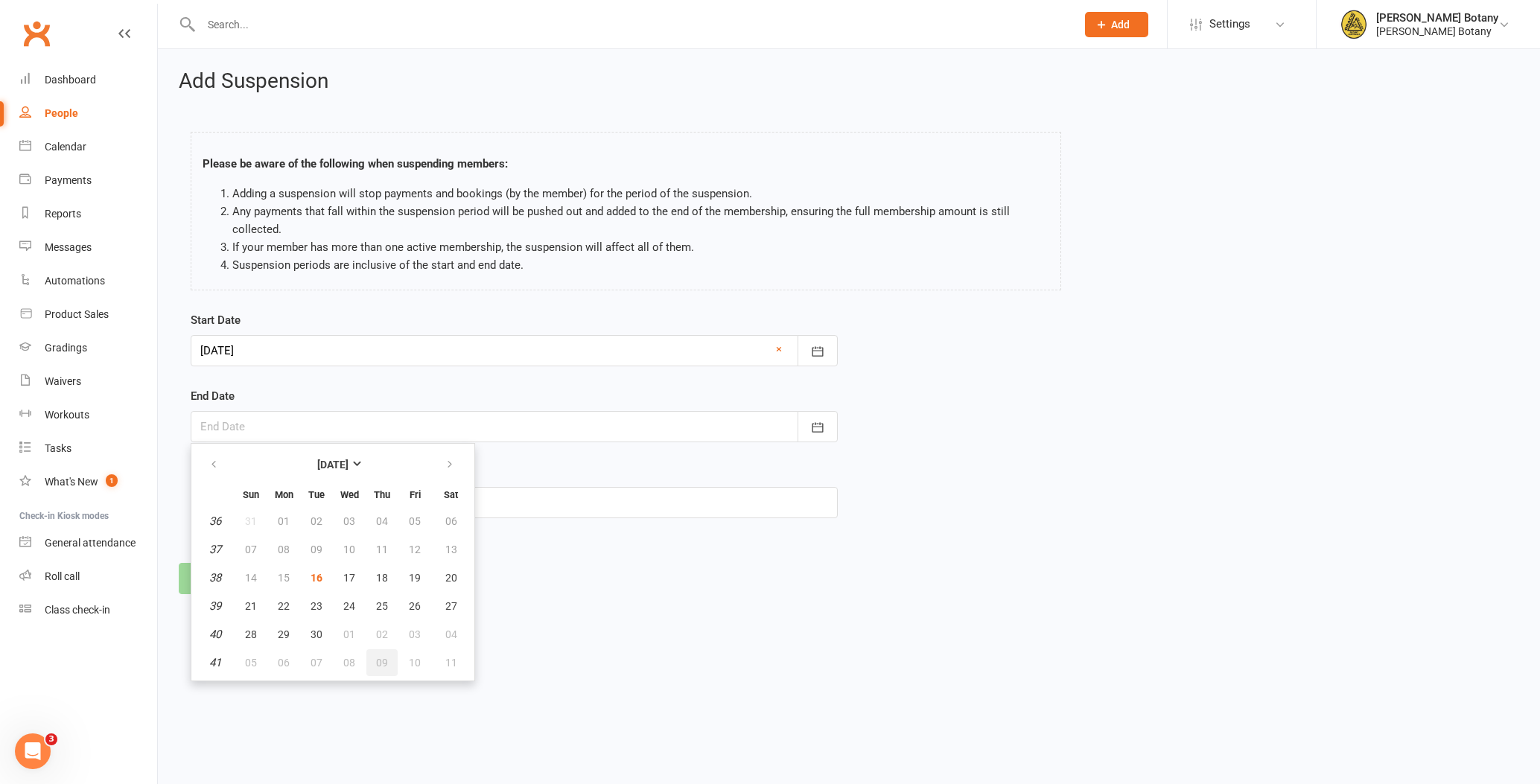
click at [379, 664] on span "09" at bounding box center [382, 663] width 12 height 12
type input "09 Oct 2025"
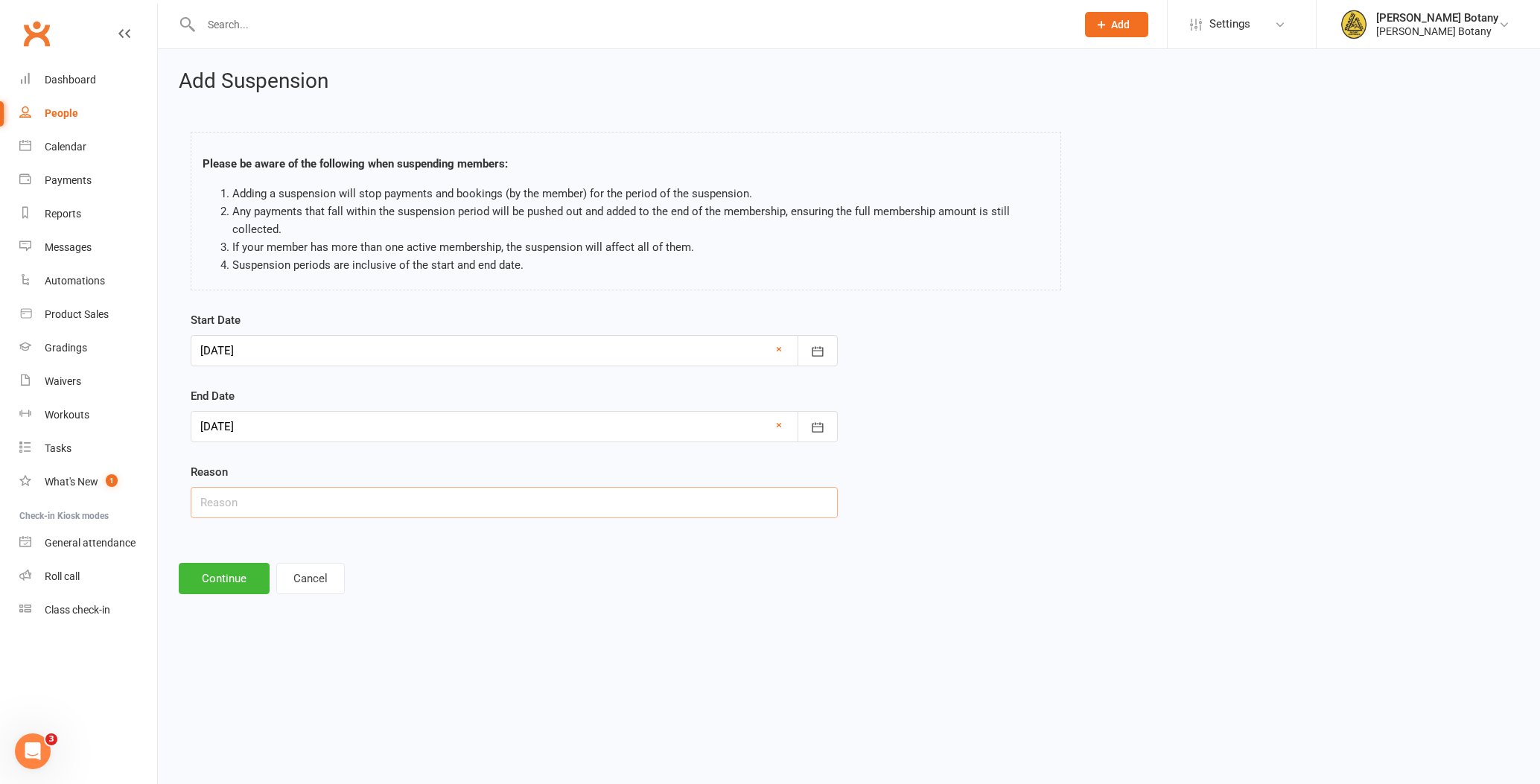
click at [343, 502] on input "text" at bounding box center [514, 503] width 647 height 31
type input "injury"
click at [257, 574] on button "Continue" at bounding box center [224, 579] width 91 height 31
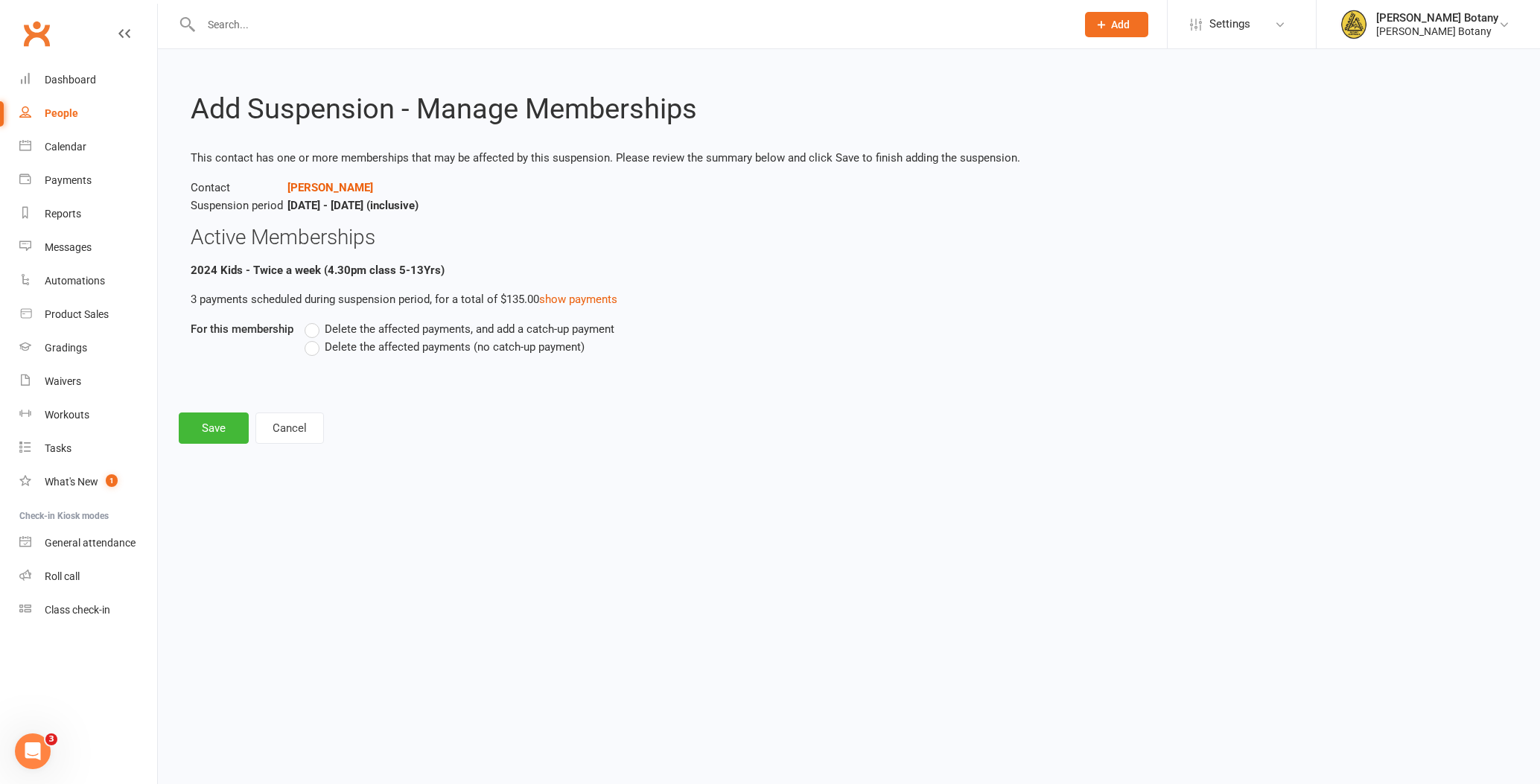
click at [422, 352] on label "Delete the affected payments (no catch-up payment)" at bounding box center [445, 346] width 280 height 18
click at [314, 338] on input "Delete the affected payments (no catch-up payment)" at bounding box center [309, 338] width 10 height 0
click at [229, 427] on button "Save" at bounding box center [213, 428] width 70 height 31
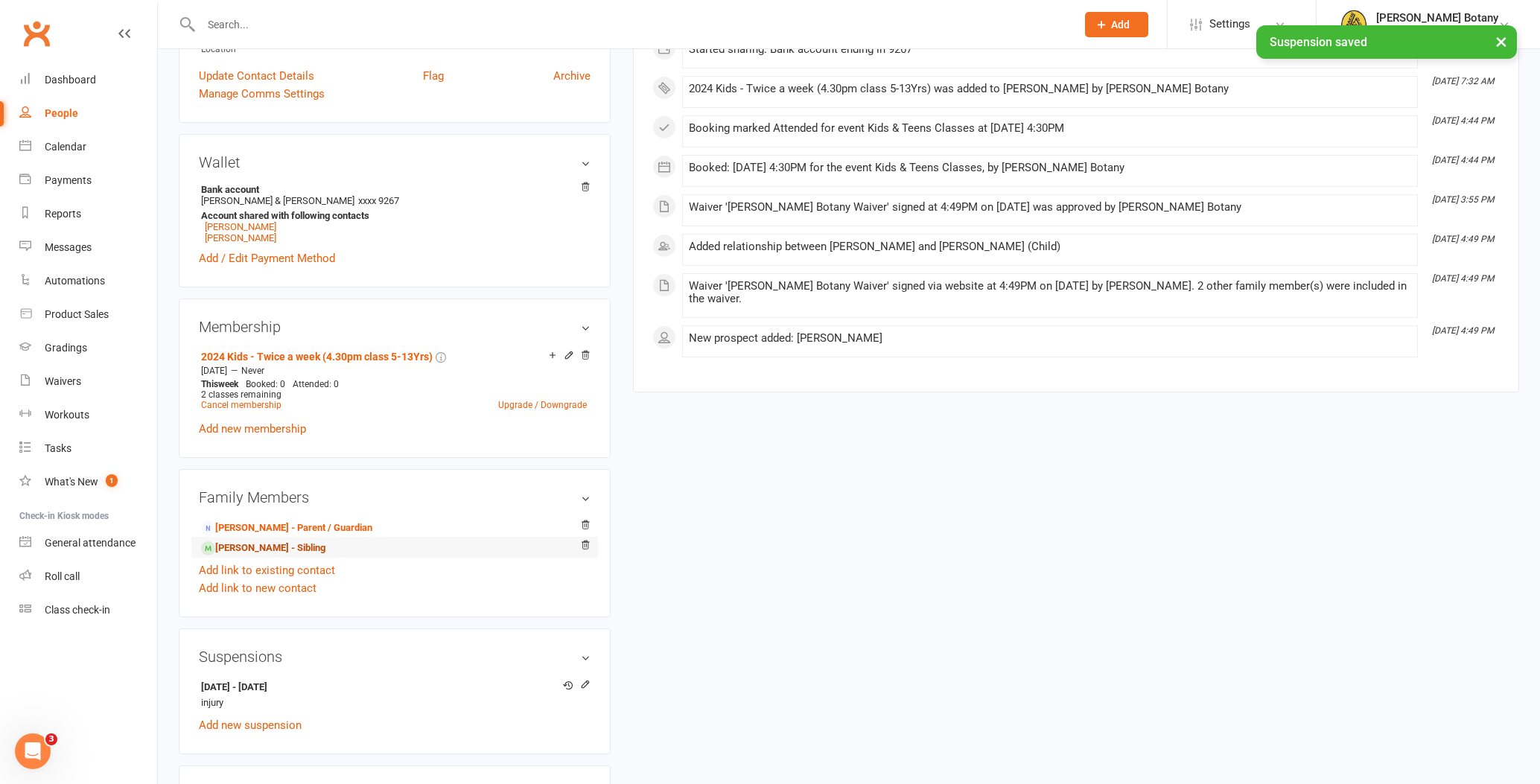
scroll to position [371, 0]
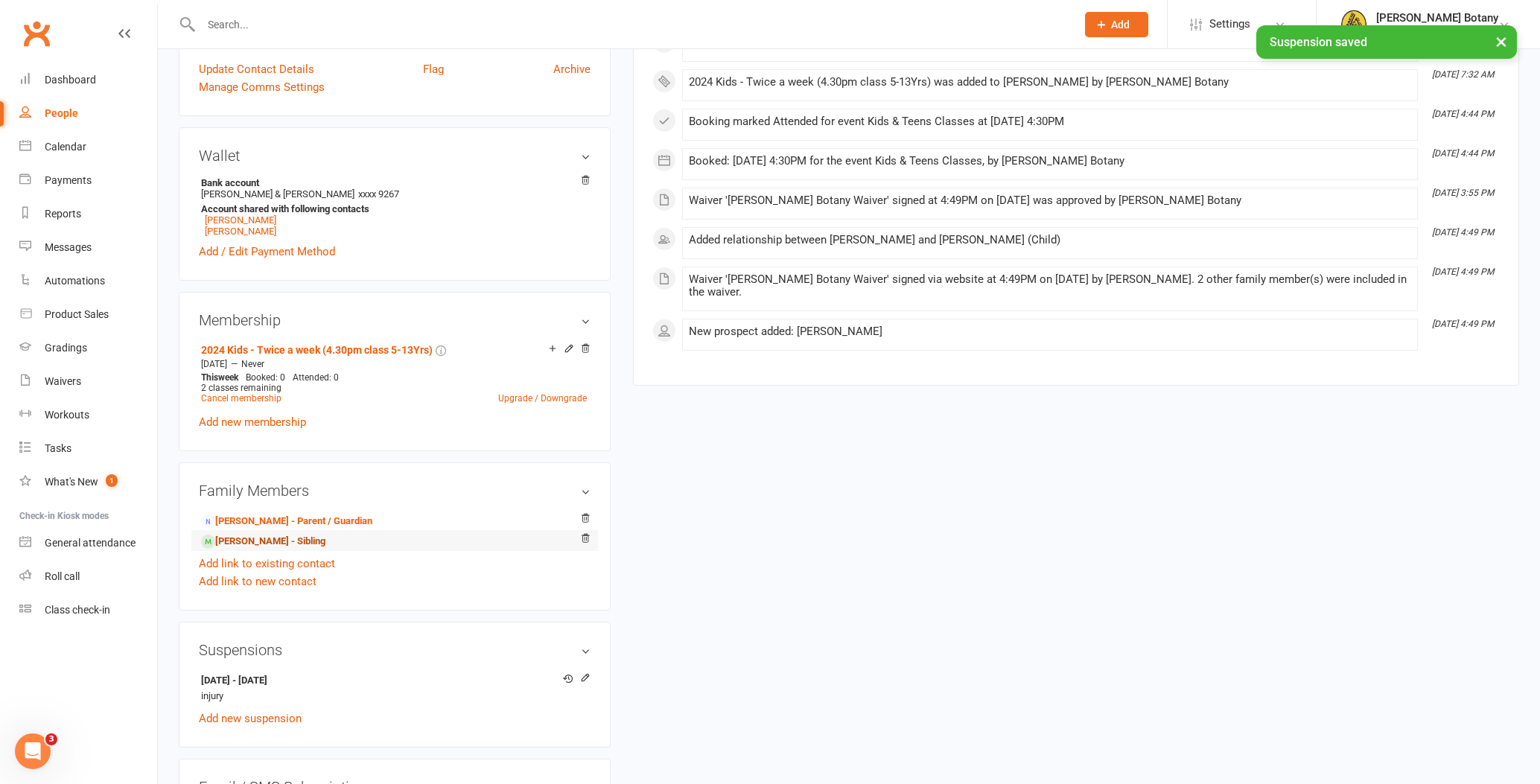
click at [286, 542] on link "Analia Rodrigues - Sibling" at bounding box center [263, 541] width 124 height 16
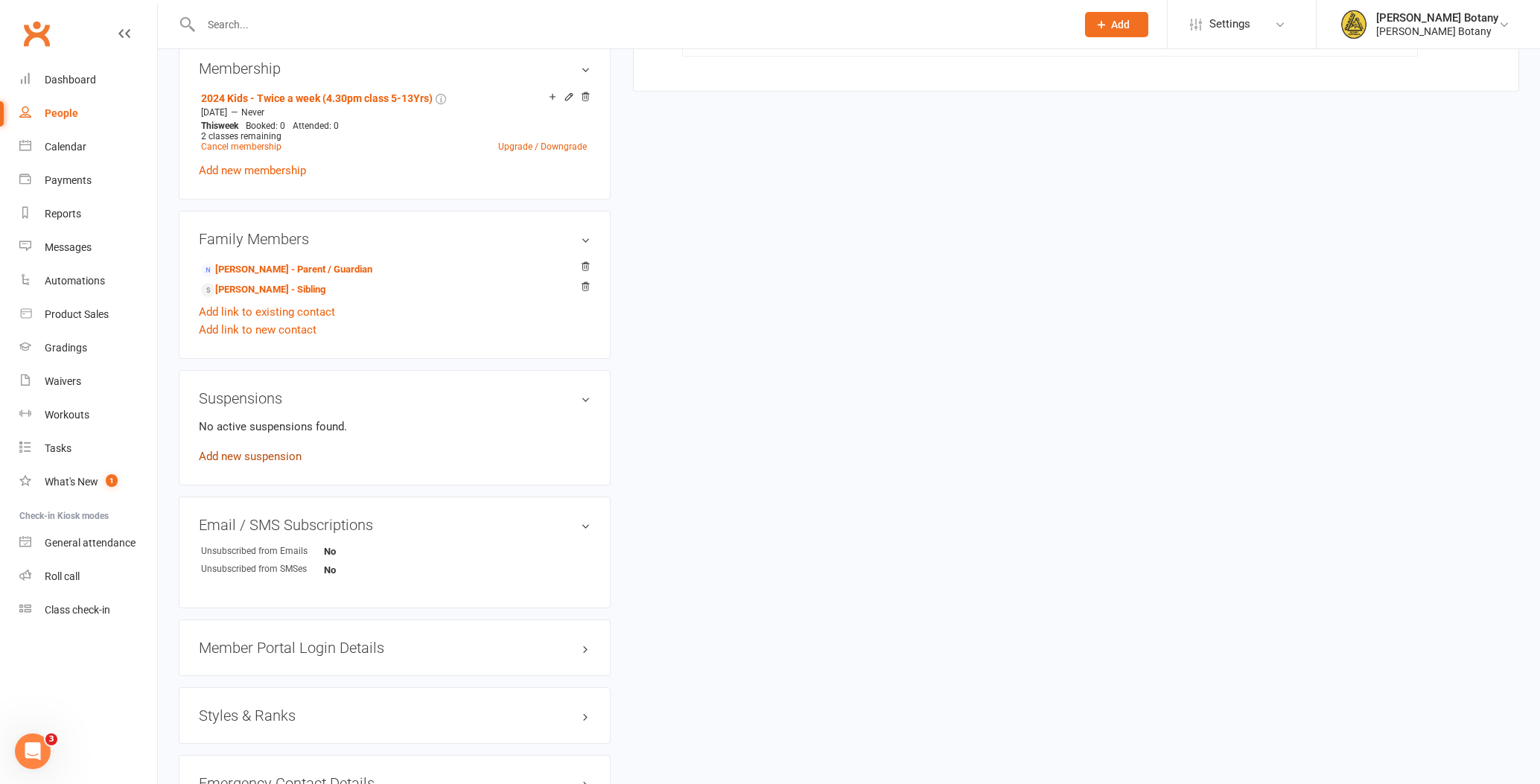
scroll to position [627, 0]
click at [264, 456] on link "Add new suspension" at bounding box center [250, 453] width 103 height 13
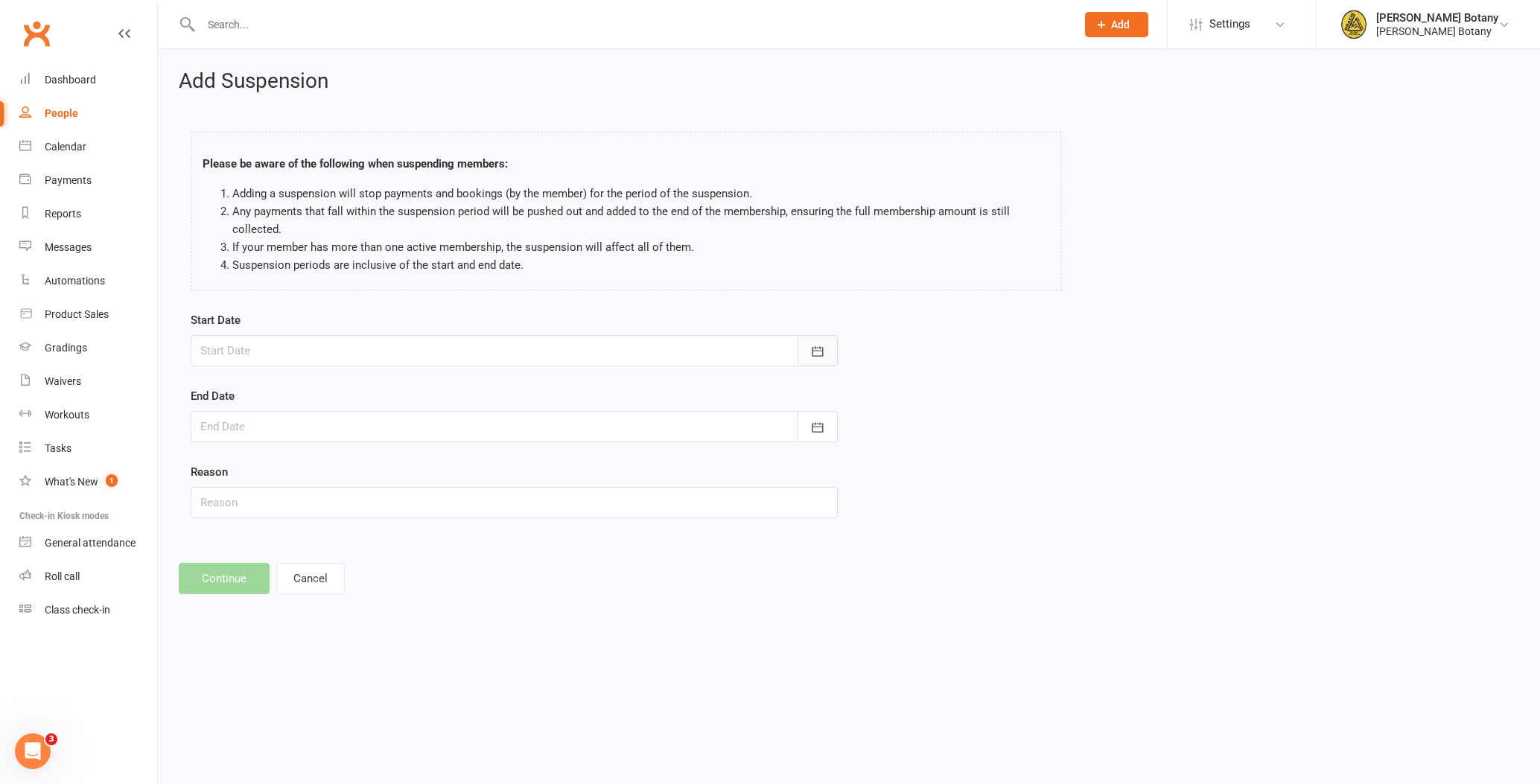
click at [816, 341] on button "button" at bounding box center [817, 351] width 40 height 31
click at [316, 502] on span "16" at bounding box center [317, 502] width 12 height 12
type input "16 Sep 2025"
drag, startPoint x: 827, startPoint y: 430, endPoint x: 791, endPoint y: 435, distance: 36.3
click at [827, 430] on button "button" at bounding box center [817, 426] width 40 height 31
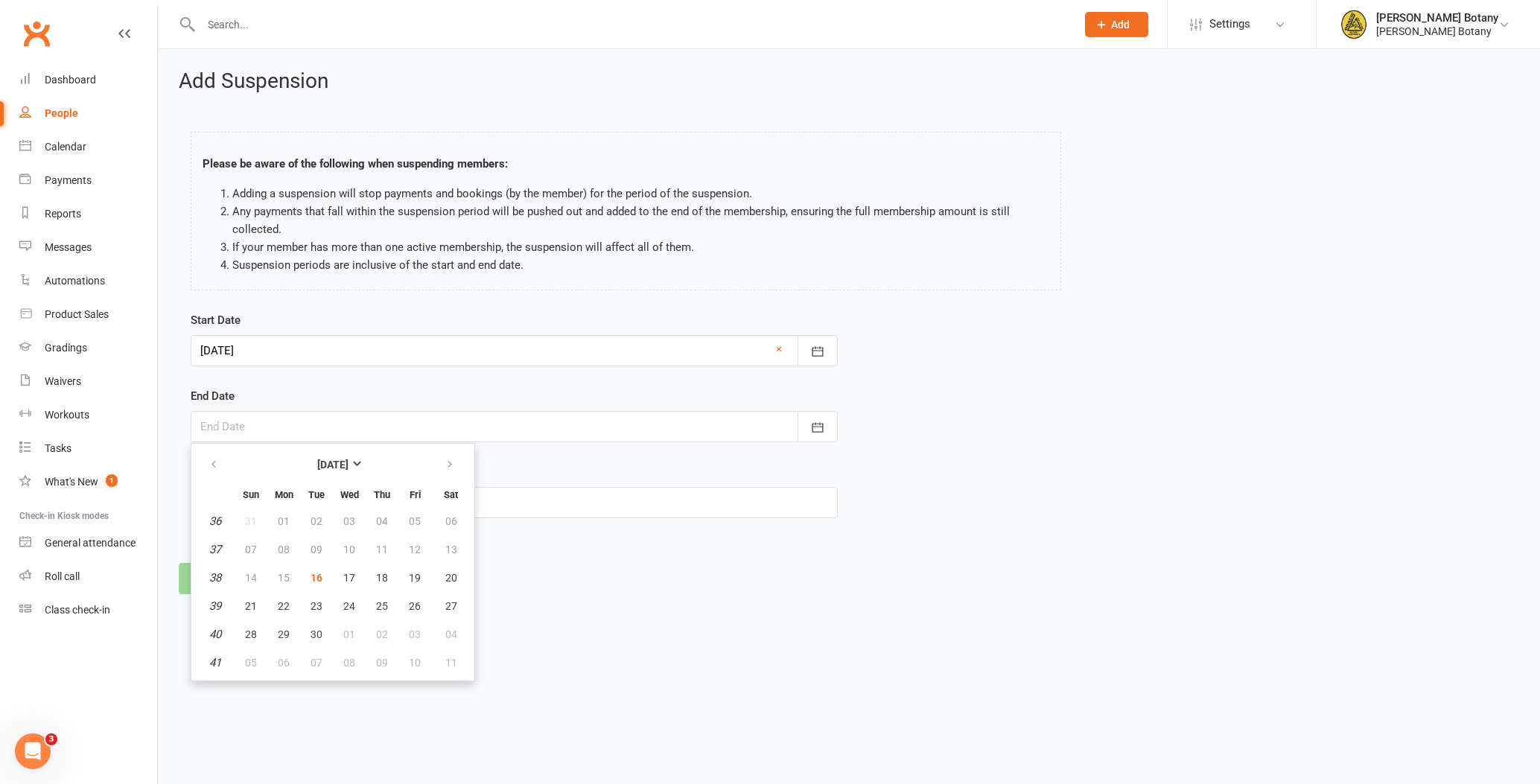
click at [369, 662] on button "09" at bounding box center [382, 662] width 31 height 27
type input "09 Oct 2025"
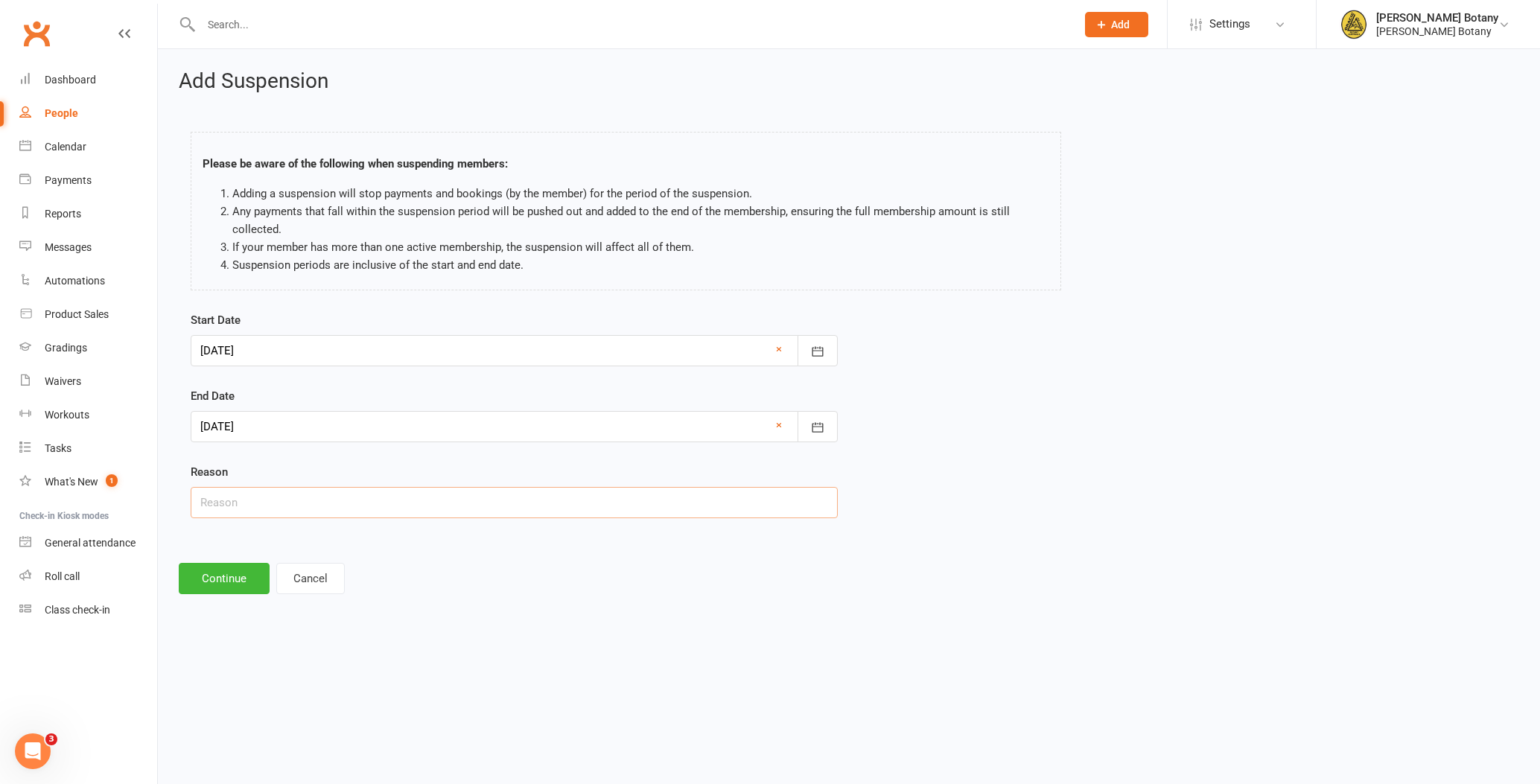
click at [353, 502] on input "text" at bounding box center [514, 503] width 647 height 31
type input "brother injured"
click at [245, 585] on button "Continue" at bounding box center [224, 579] width 91 height 31
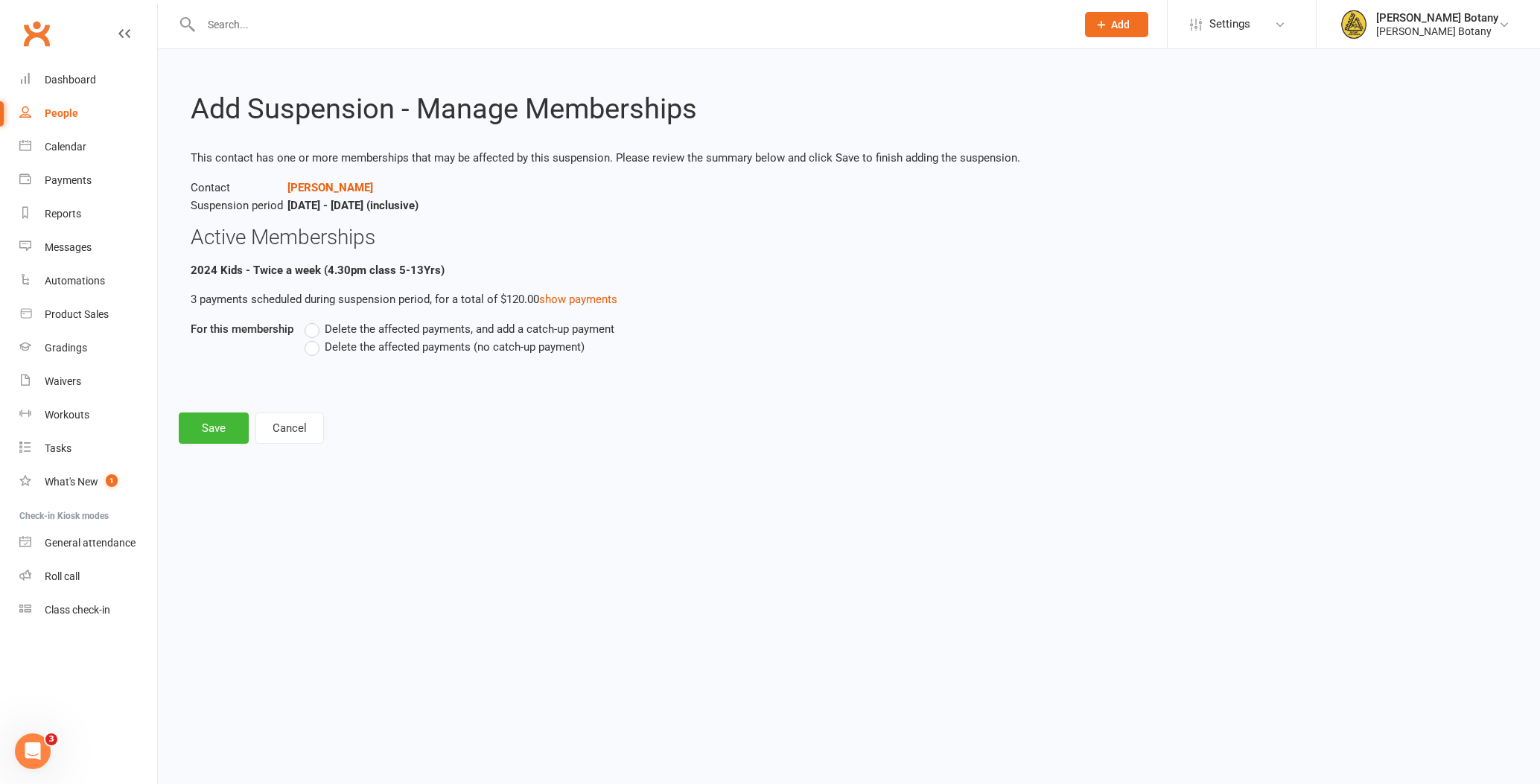
drag, startPoint x: 400, startPoint y: 343, endPoint x: 384, endPoint y: 353, distance: 18.9
click at [400, 343] on span "Delete the affected payments (no catch-up payment)" at bounding box center [454, 345] width 260 height 16
click at [314, 338] on input "Delete the affected payments (no catch-up payment)" at bounding box center [309, 338] width 10 height 0
click at [200, 430] on button "Save" at bounding box center [213, 428] width 70 height 31
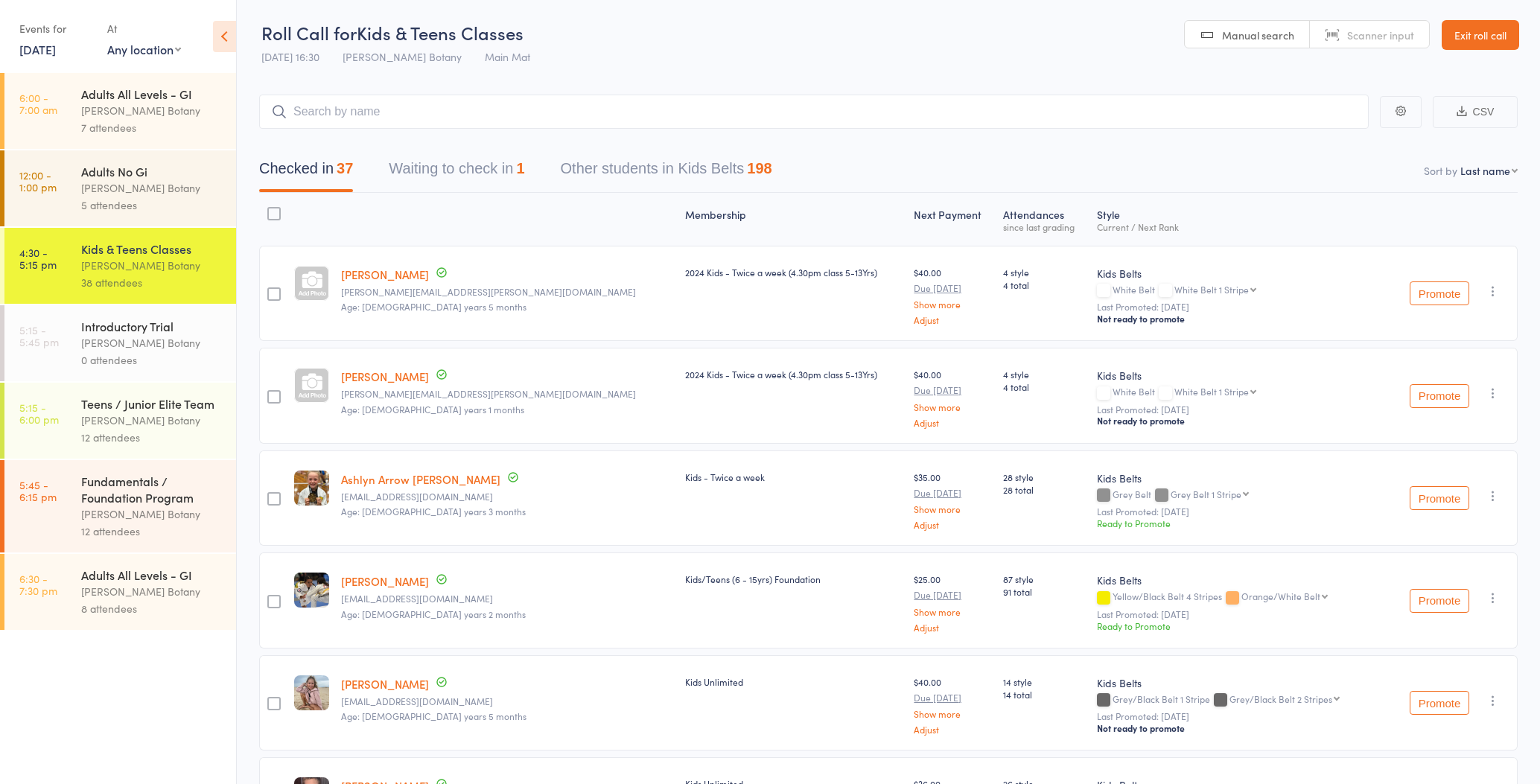
click at [35, 61] on div "Events for 16 Sep, 2025 16 Sep, 2025 September 2025 Sun Mon Tue Wed Thu Fri Sat…" at bounding box center [118, 37] width 236 height 75
click at [38, 50] on link "16 Sep, 2025" at bounding box center [37, 49] width 37 height 17
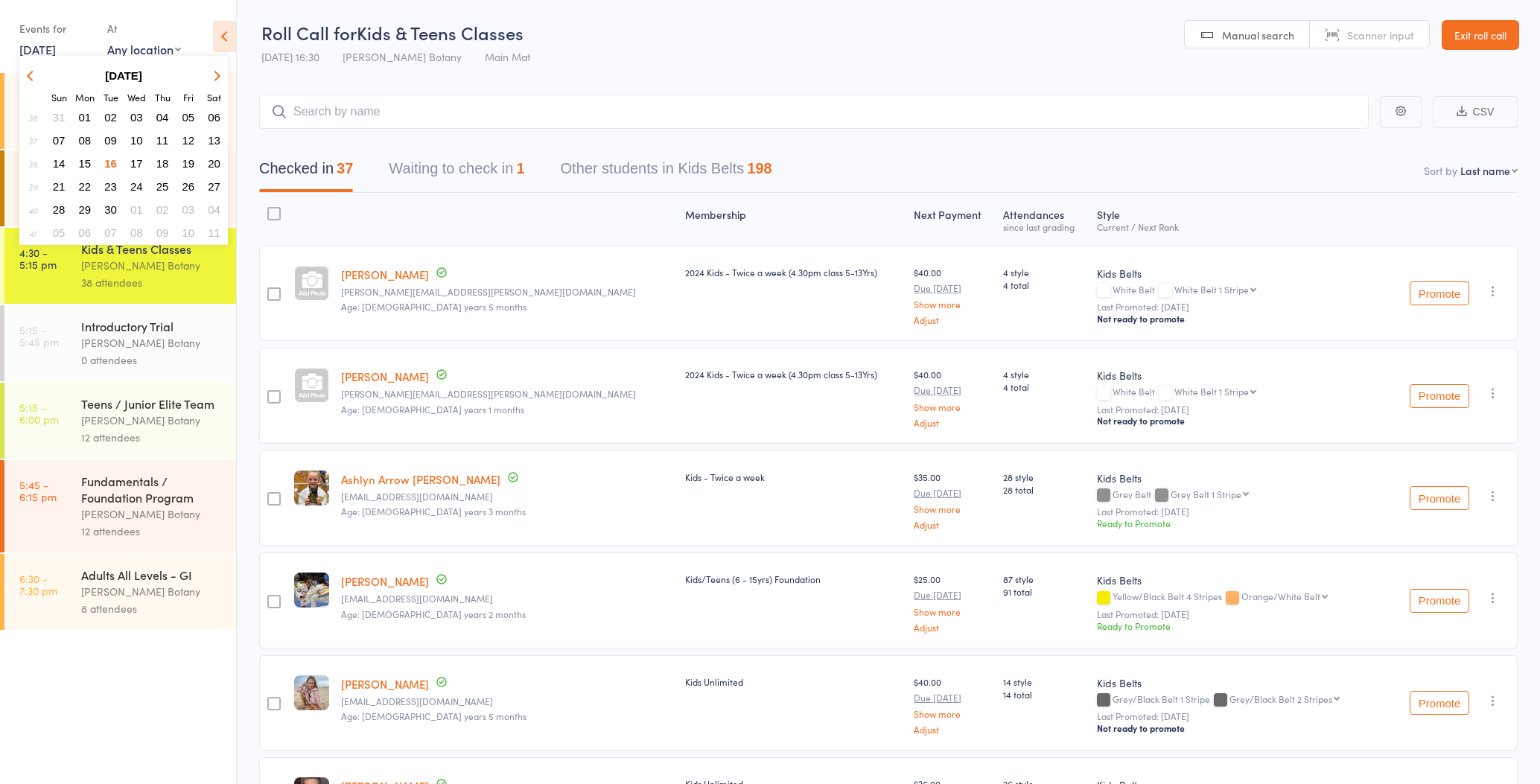
click at [183, 144] on span "12" at bounding box center [189, 140] width 13 height 13
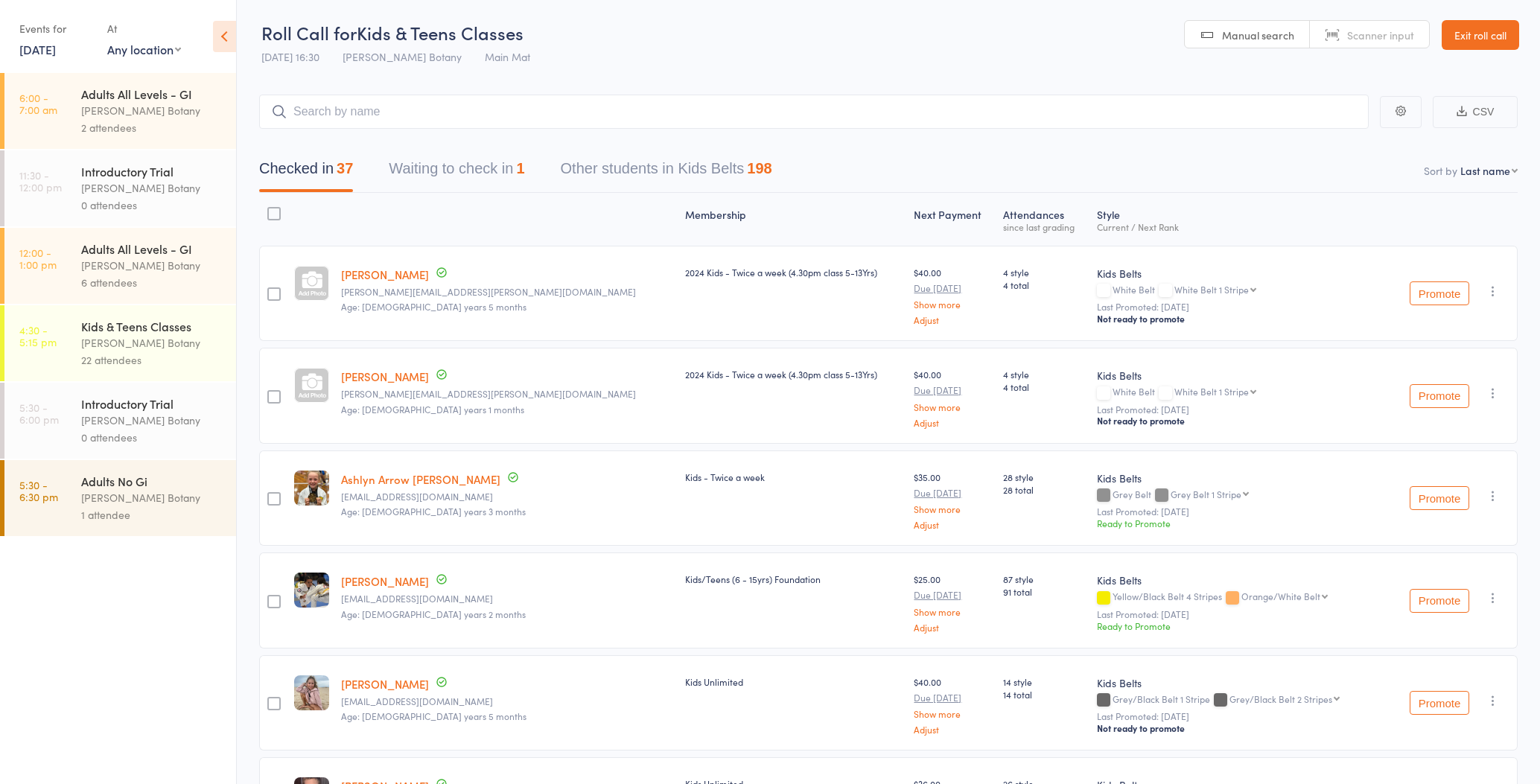
click at [183, 249] on div "Adults All Levels - GI" at bounding box center [151, 248] width 142 height 17
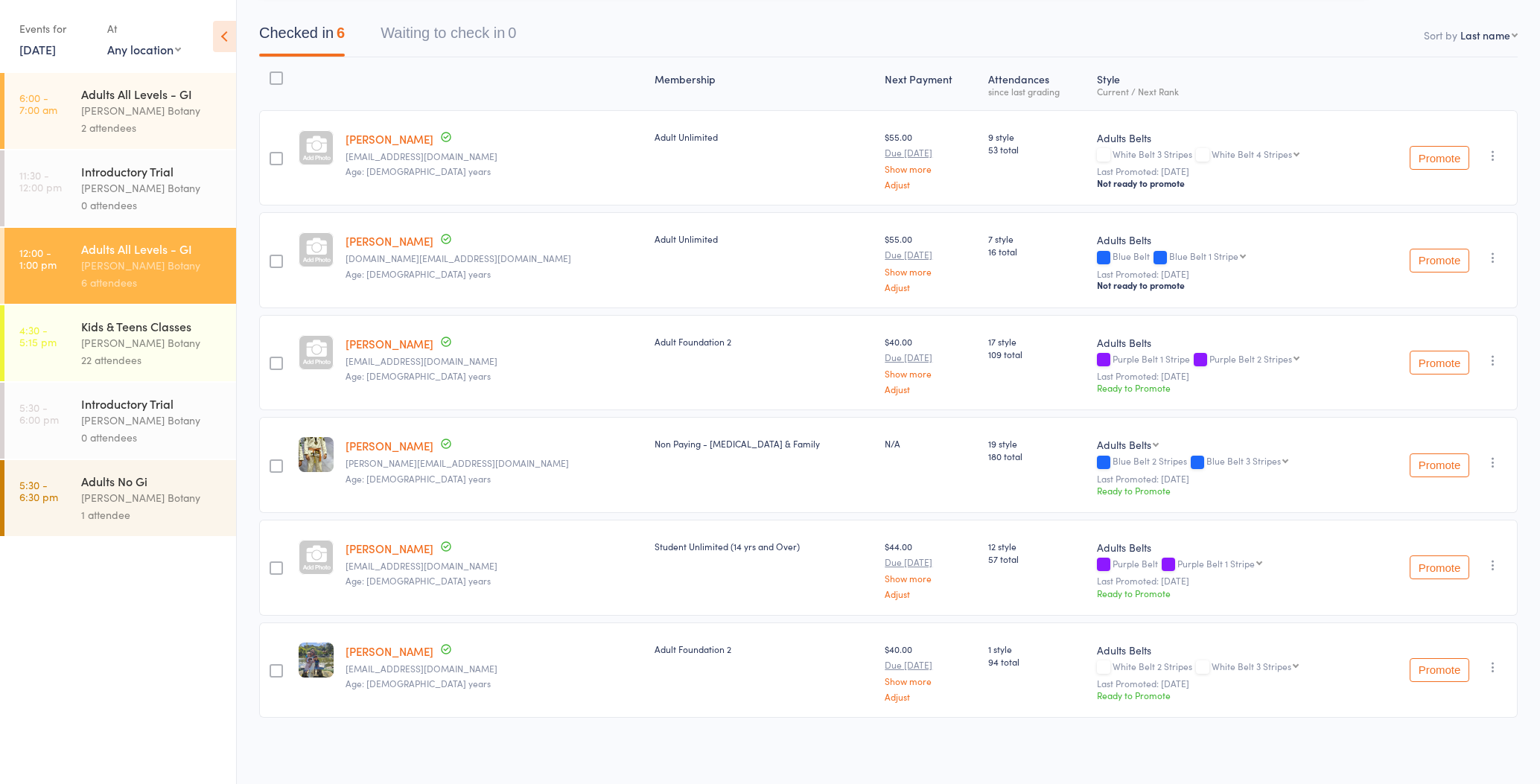
scroll to position [135, 0]
click at [1433, 572] on button "Promote" at bounding box center [1440, 568] width 59 height 23
click at [1445, 672] on button "Promote" at bounding box center [1440, 671] width 59 height 23
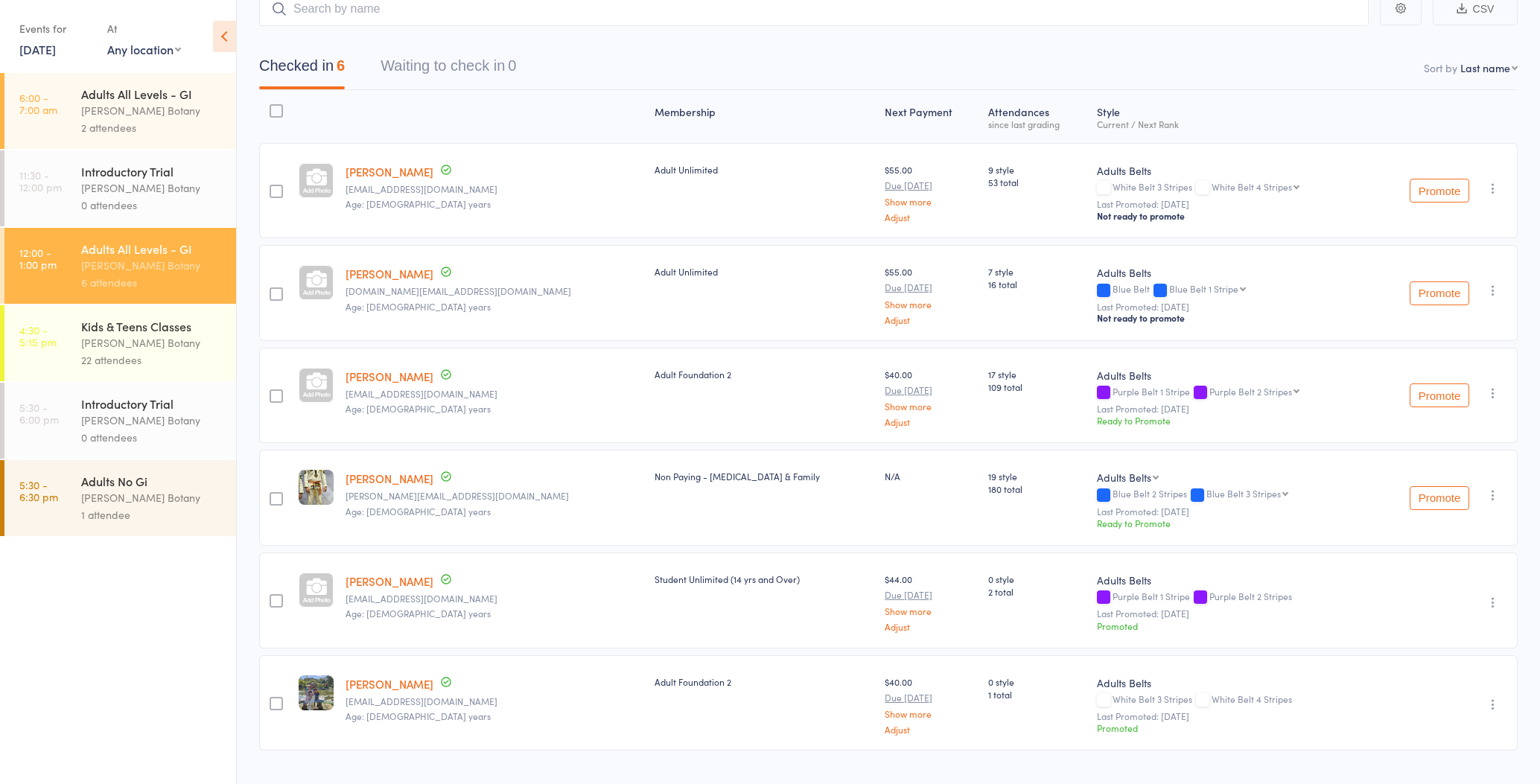
scroll to position [92, 0]
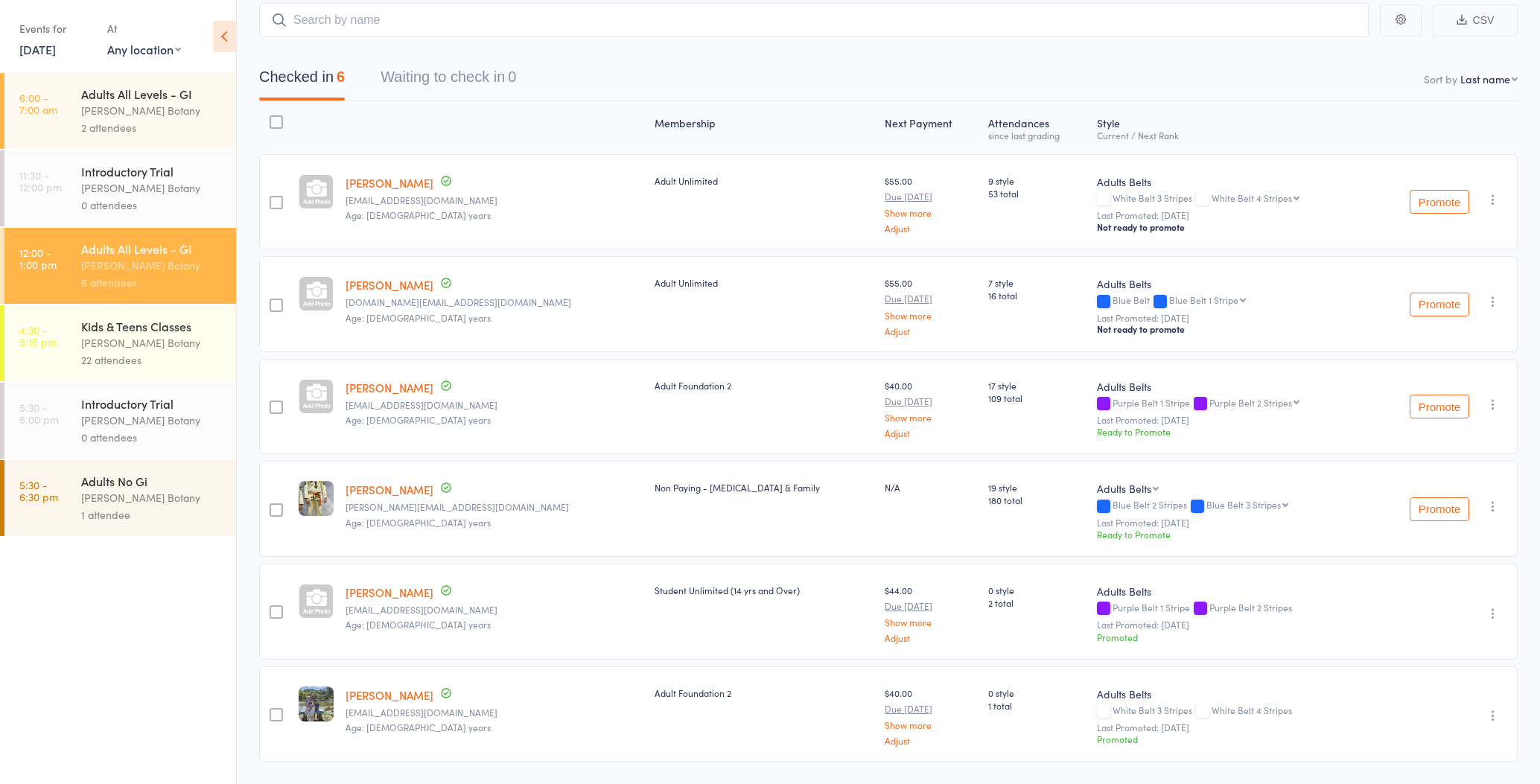
click at [38, 50] on link "12 Sep, 2025" at bounding box center [37, 49] width 37 height 17
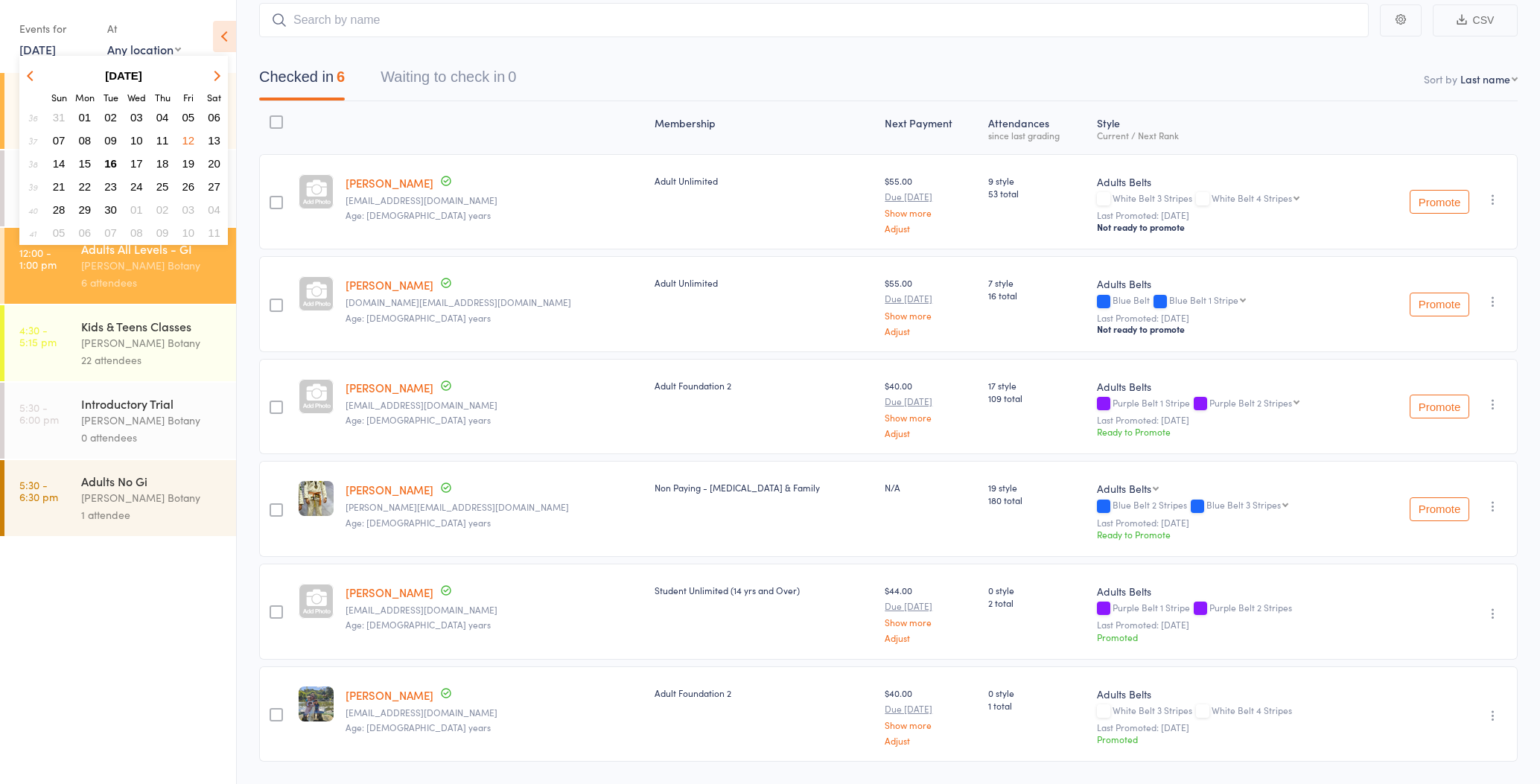
click at [168, 143] on button "11" at bounding box center [163, 140] width 24 height 20
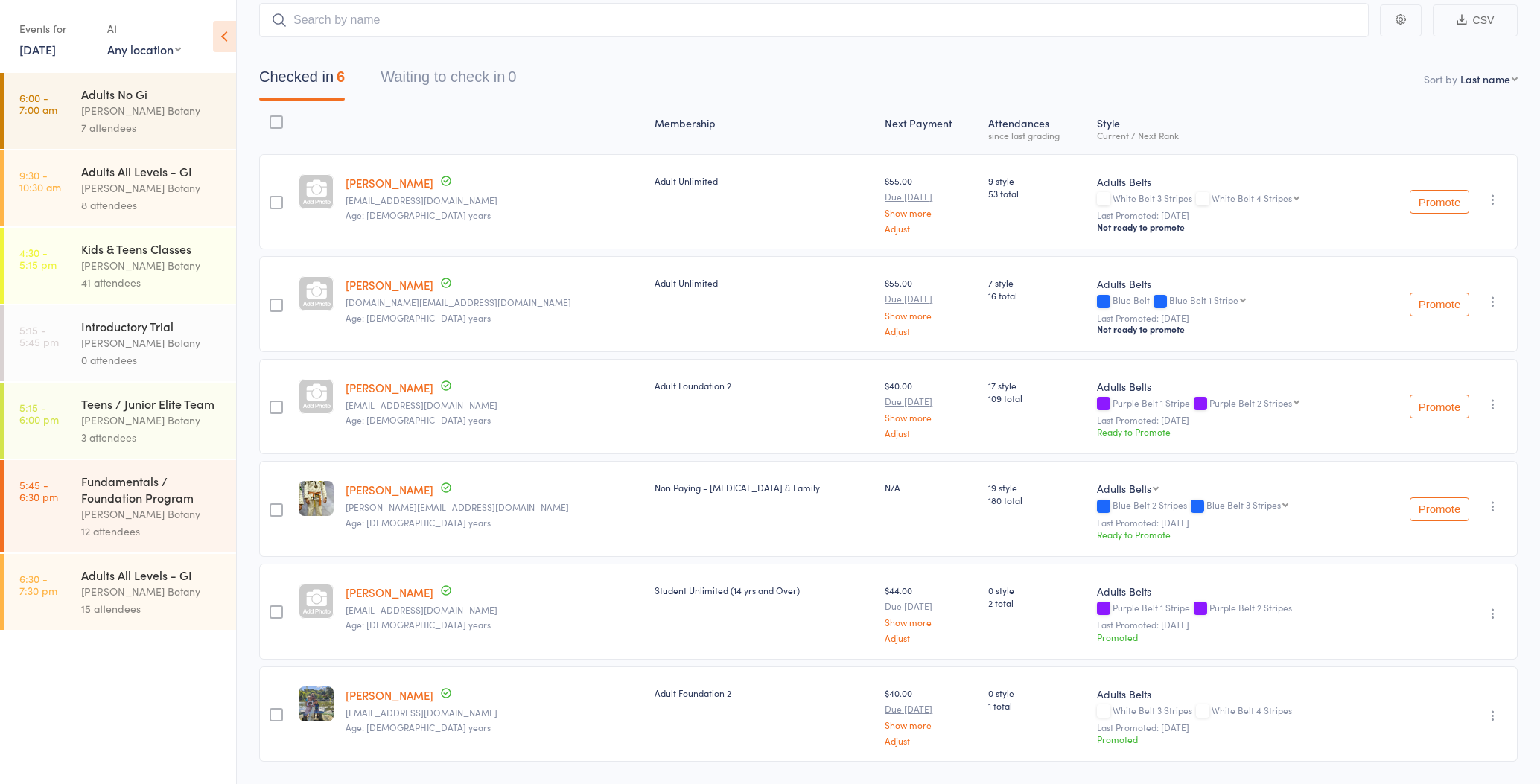
click at [185, 564] on div "Adults All Levels - GI Gracie Botany 15 attendees" at bounding box center [158, 592] width 155 height 76
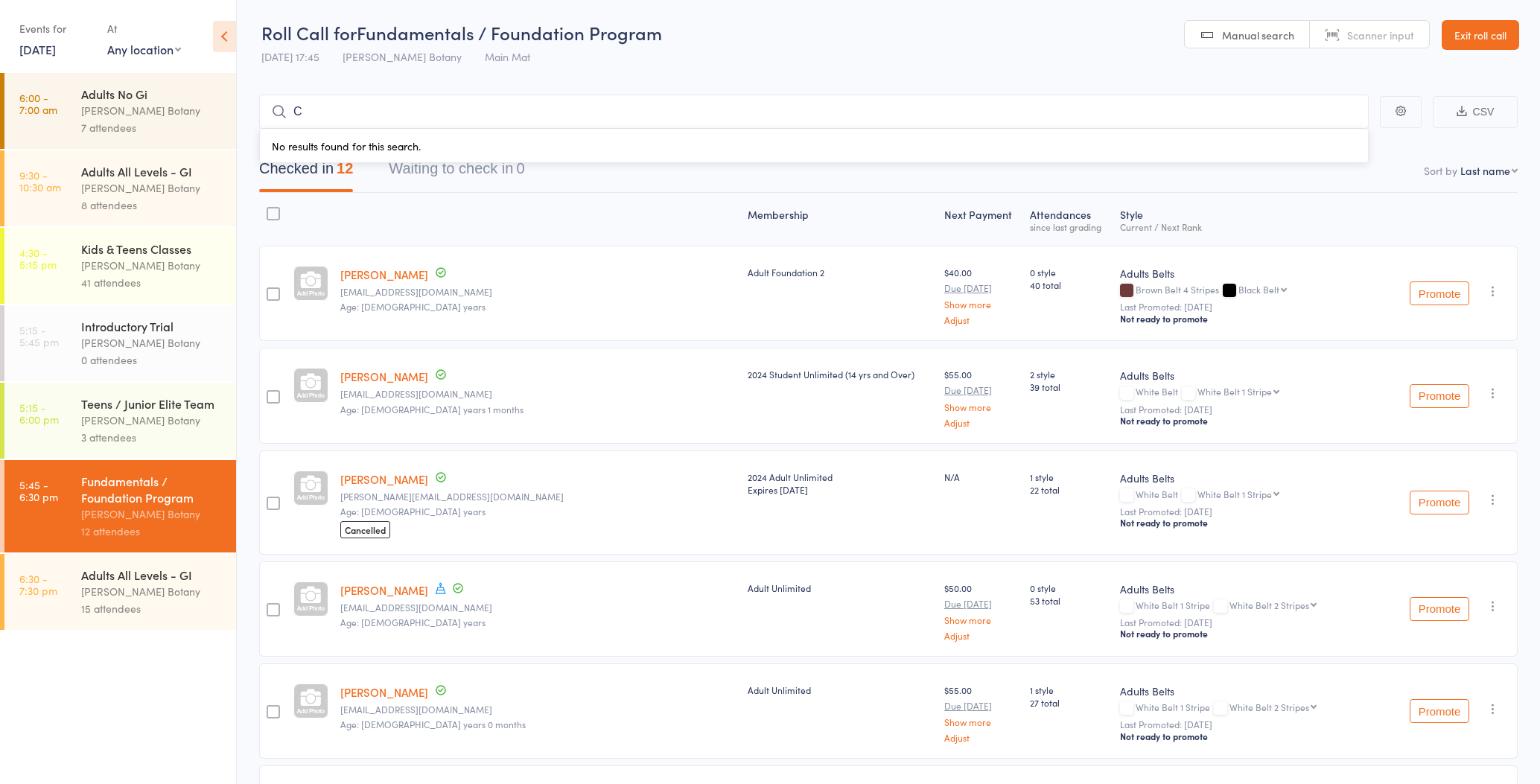
type input "C"
click at [23, 50] on link "11 Sep, 2025" at bounding box center [37, 49] width 37 height 17
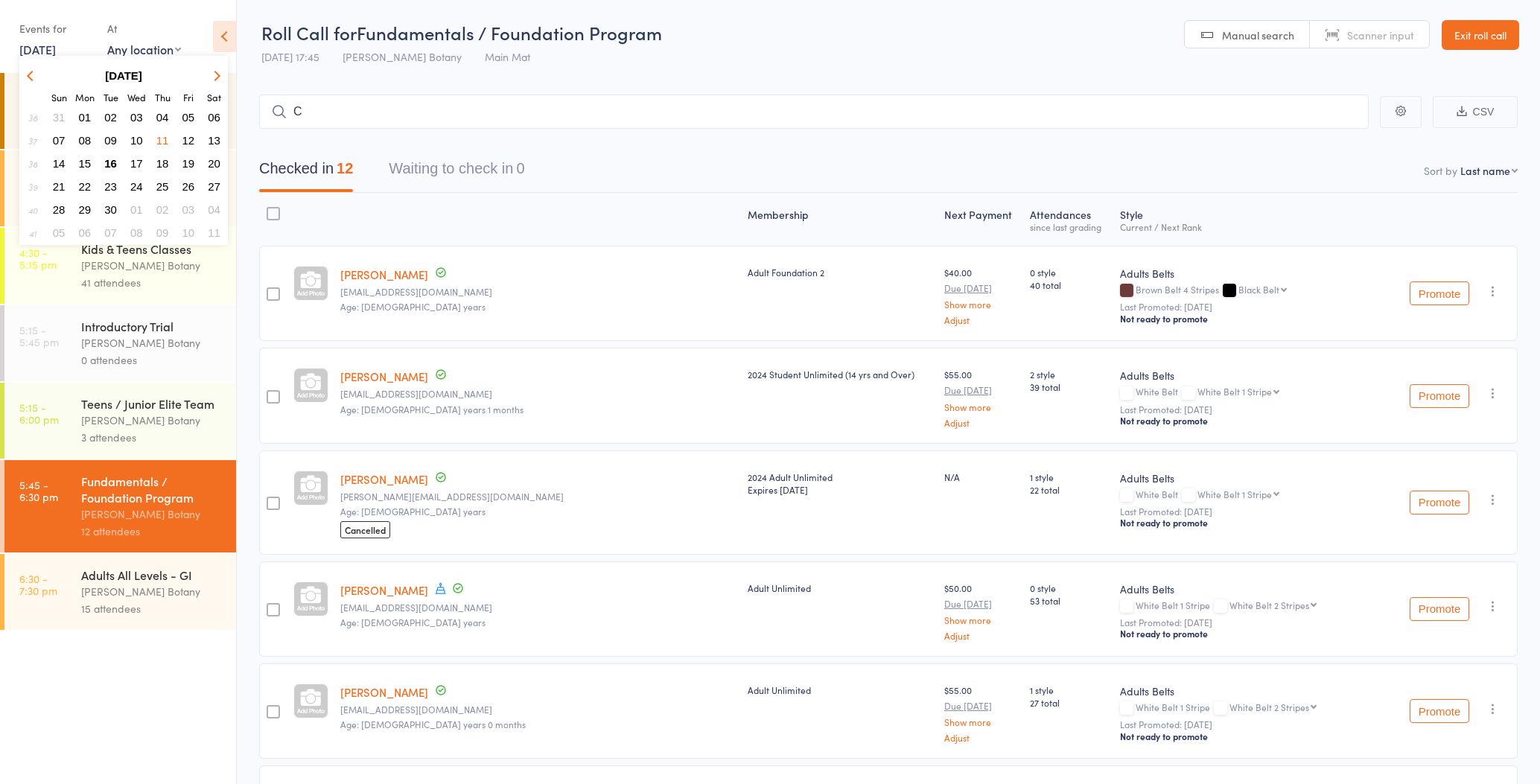
click at [113, 169] on span "16" at bounding box center [111, 164] width 13 height 13
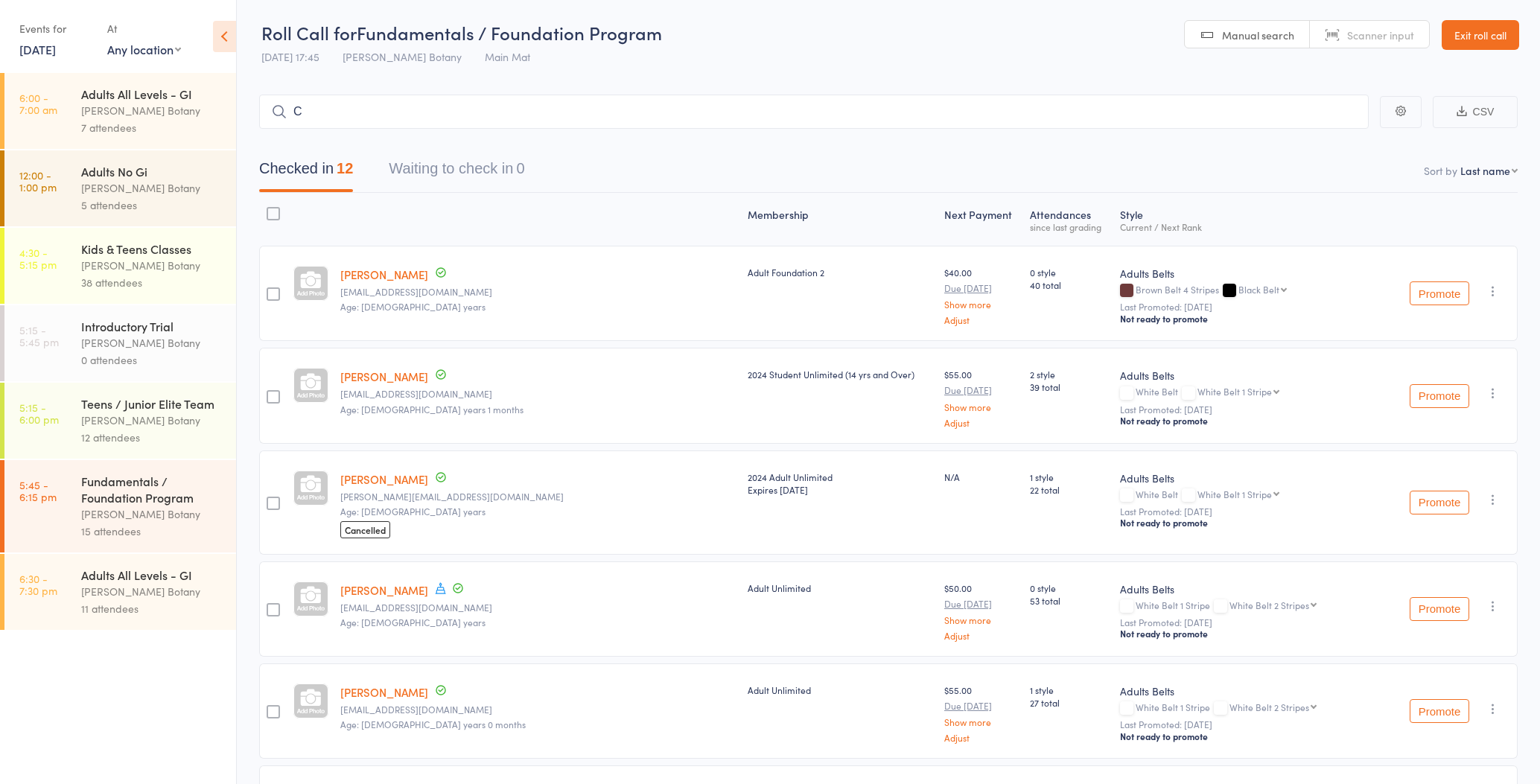
click at [181, 420] on div "[PERSON_NAME] Botany" at bounding box center [151, 420] width 142 height 17
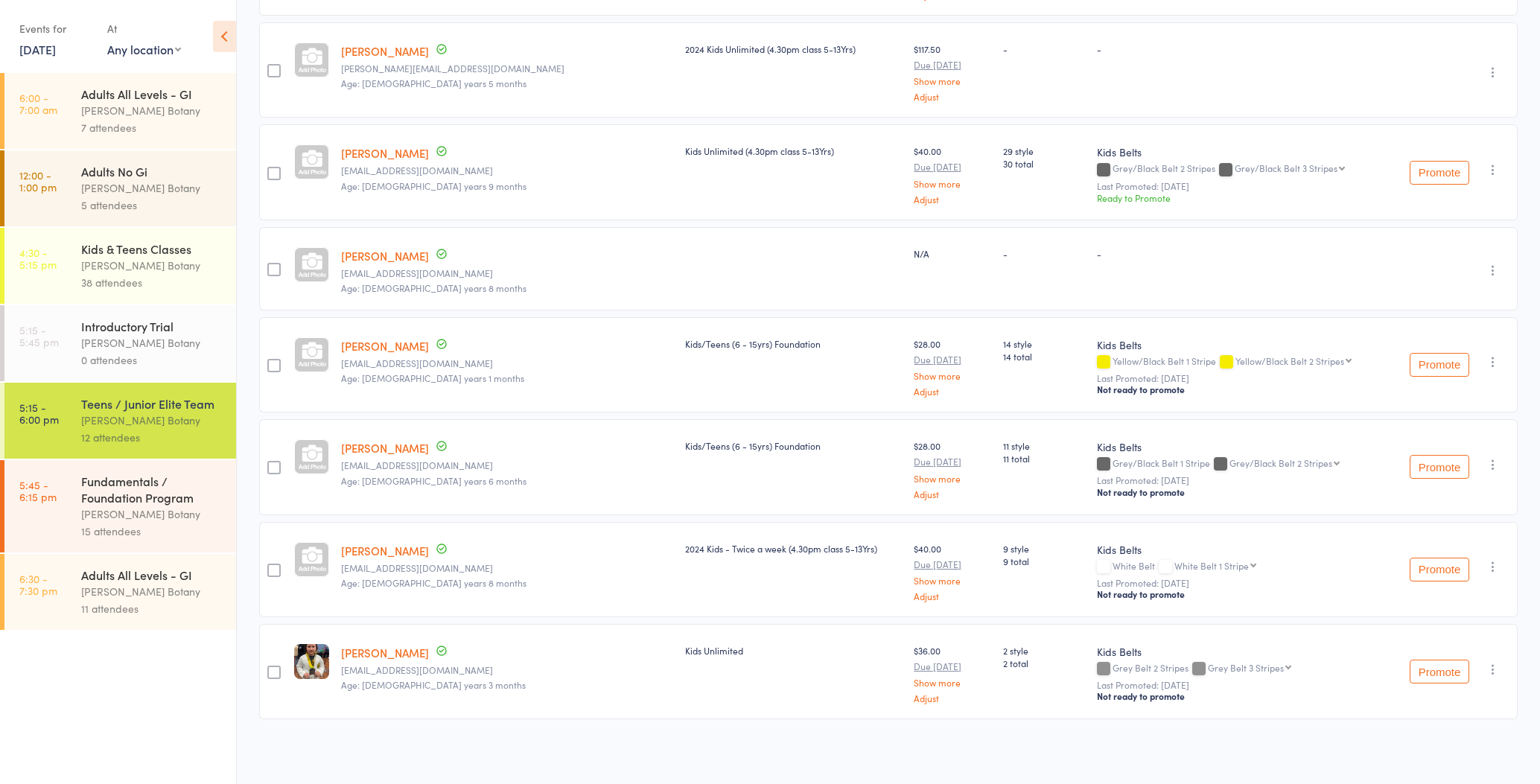
scroll to position [734, 0]
click at [1430, 467] on button "Promote" at bounding box center [1440, 467] width 59 height 23
click at [1425, 364] on button "Promote" at bounding box center [1440, 365] width 59 height 23
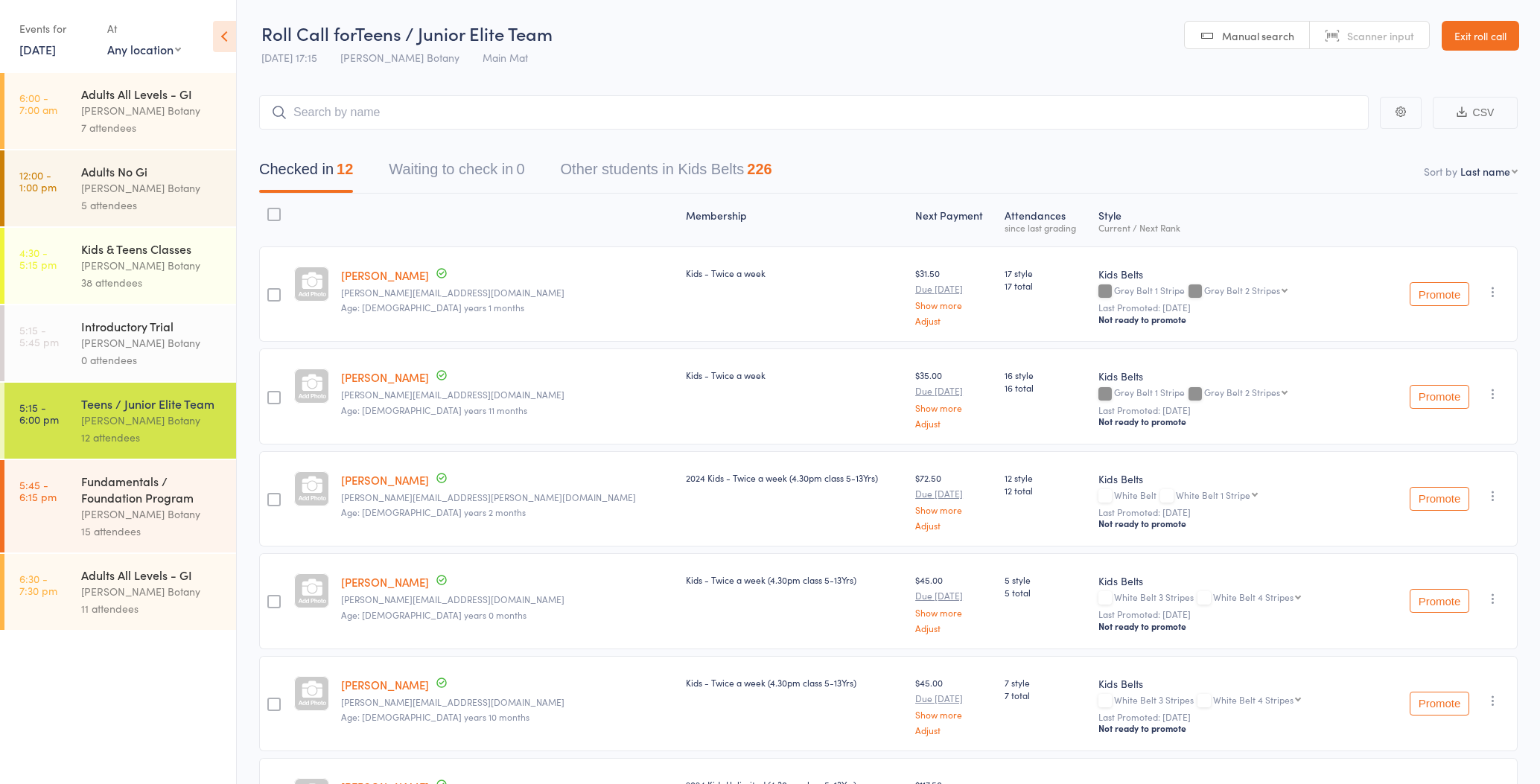
scroll to position [0, 0]
drag, startPoint x: 1447, startPoint y: 294, endPoint x: 1053, endPoint y: 399, distance: 407.8
click at [1447, 294] on button "Promote" at bounding box center [1440, 293] width 59 height 23
click at [1427, 398] on button "Promote" at bounding box center [1440, 396] width 59 height 23
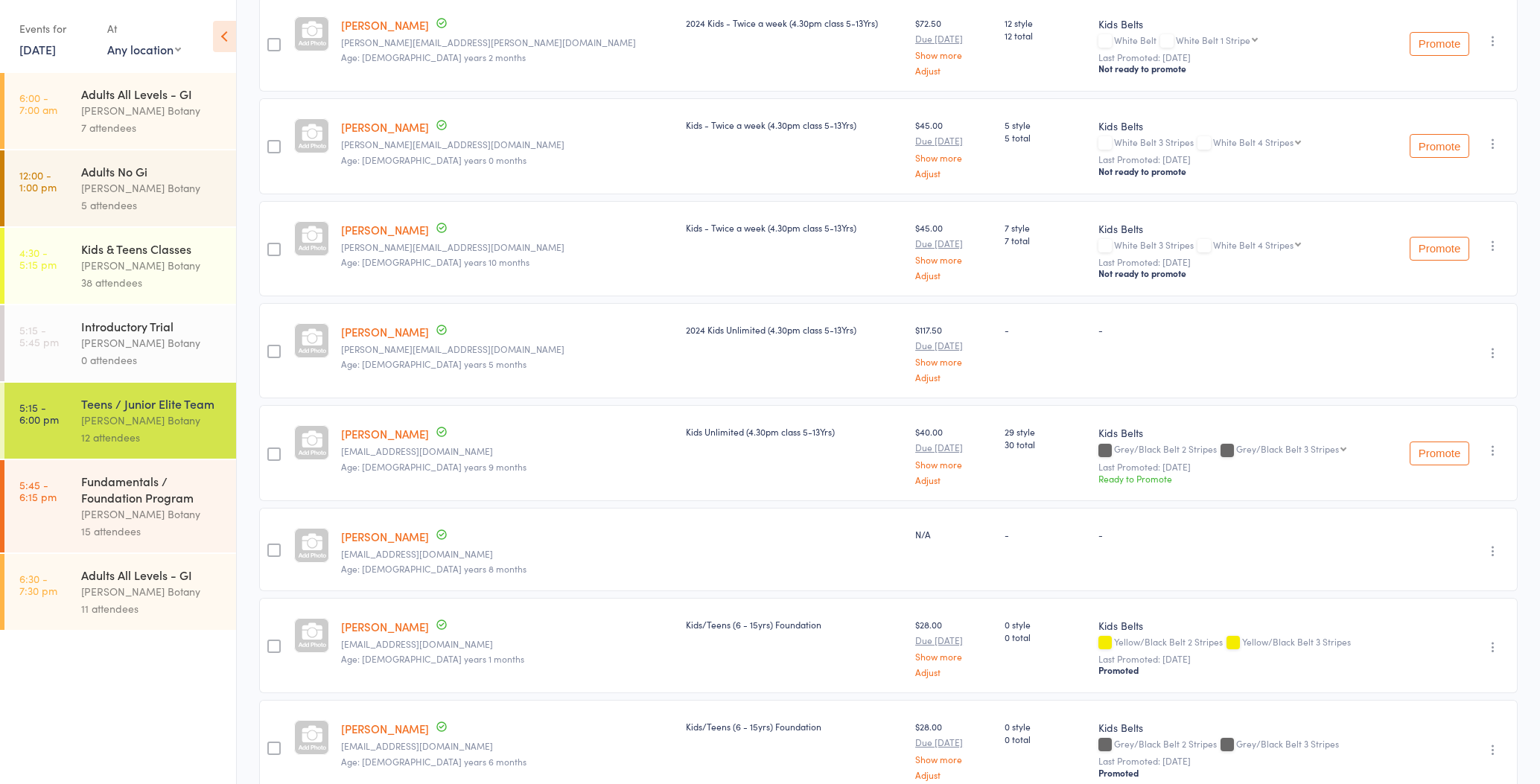
scroll to position [458, 0]
click at [1425, 451] on button "Promote" at bounding box center [1440, 450] width 59 height 23
